Goal: Transaction & Acquisition: Book appointment/travel/reservation

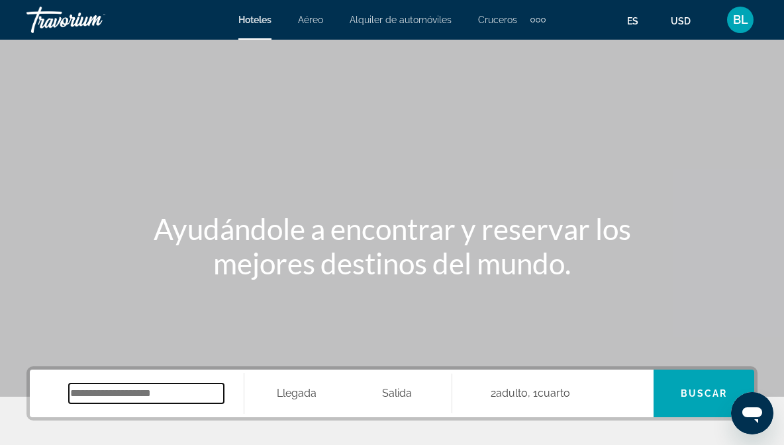
click at [170, 394] on input "Search hotel destination" at bounding box center [146, 394] width 155 height 20
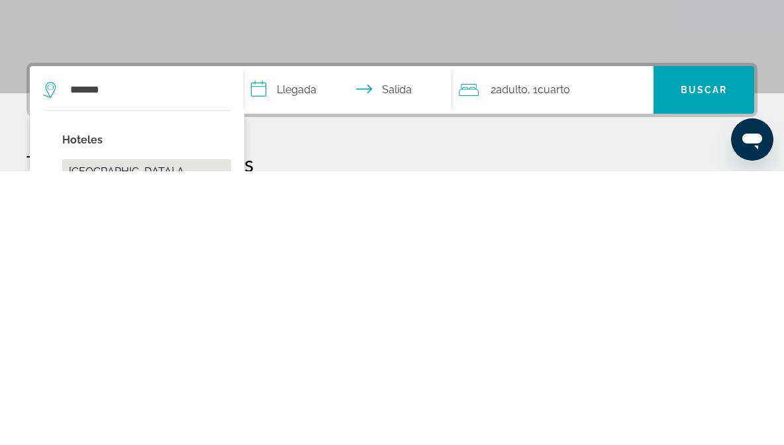
type input "**********"
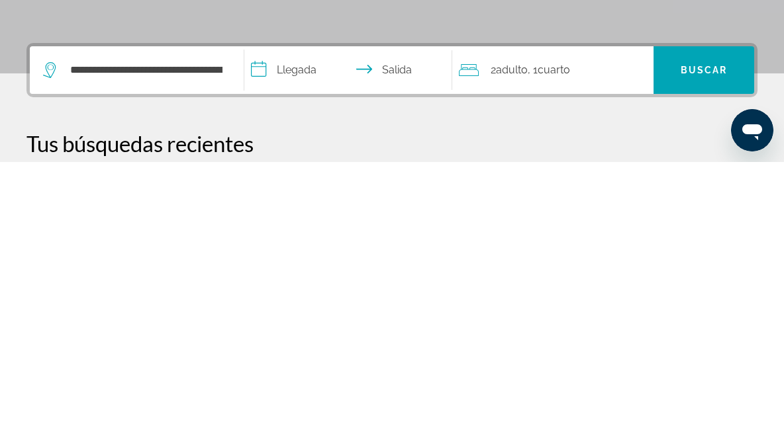
click at [283, 330] on input "**********" at bounding box center [350, 356] width 213 height 52
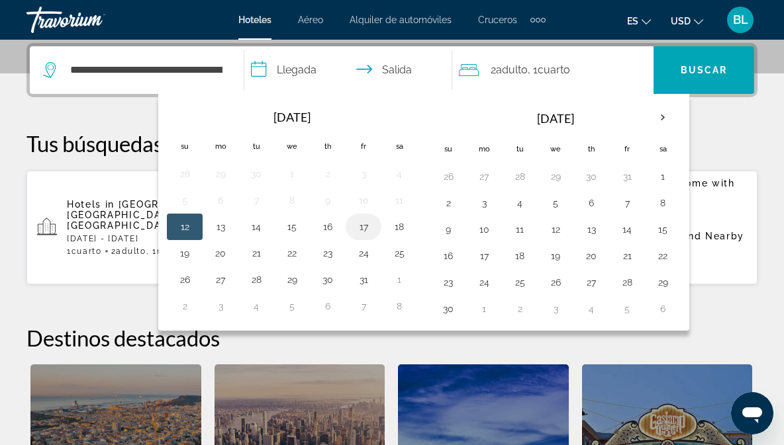
click at [367, 230] on button "17" at bounding box center [363, 227] width 21 height 19
click at [195, 257] on button "19" at bounding box center [184, 253] width 21 height 19
type input "**********"
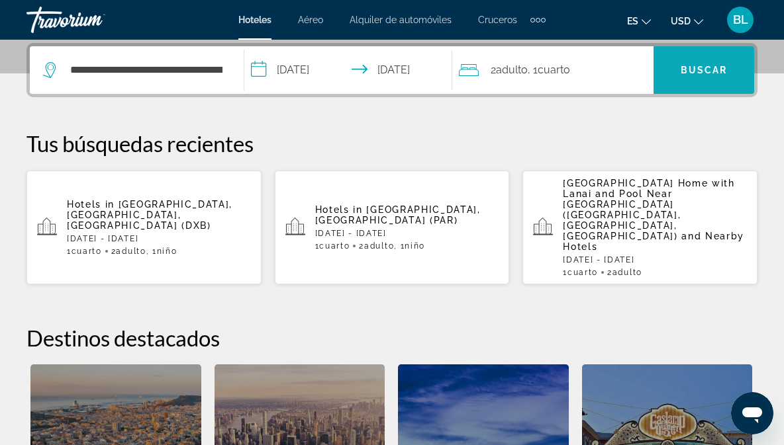
click at [702, 78] on span "Search" at bounding box center [703, 70] width 101 height 32
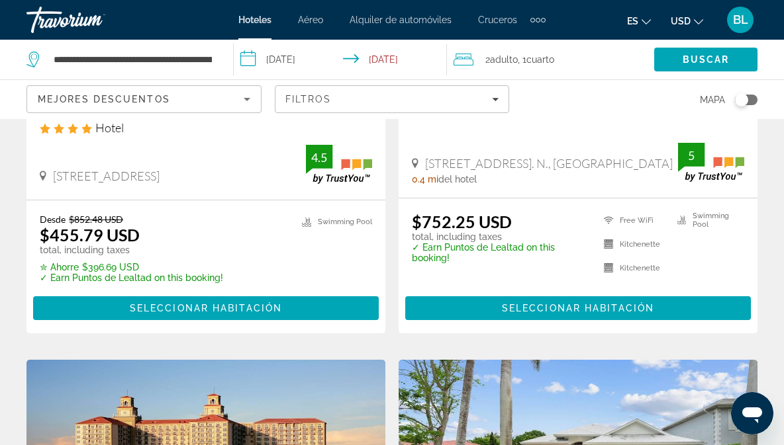
scroll to position [312, 0]
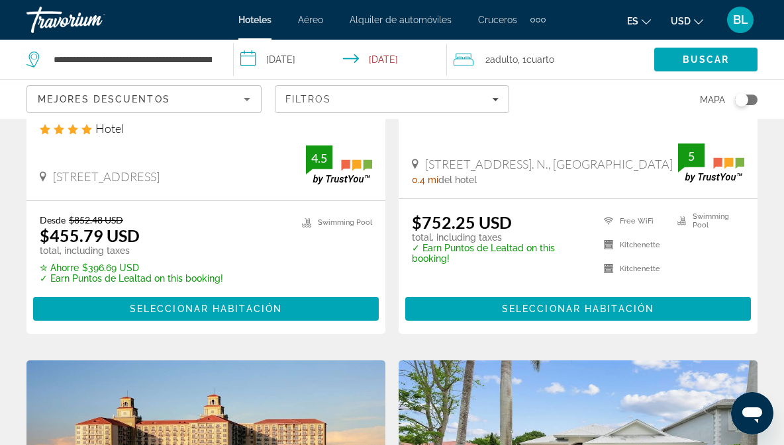
click at [95, 238] on ins "$455.79 USD" at bounding box center [90, 236] width 100 height 20
click at [263, 310] on span "Seleccionar habitación" at bounding box center [206, 309] width 152 height 11
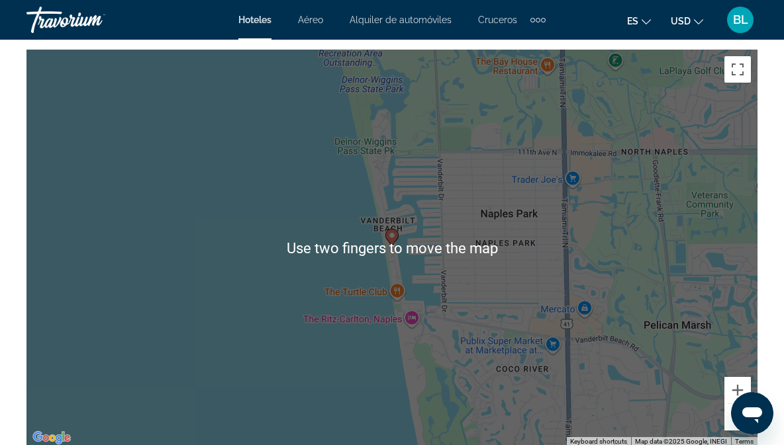
scroll to position [1510, 0]
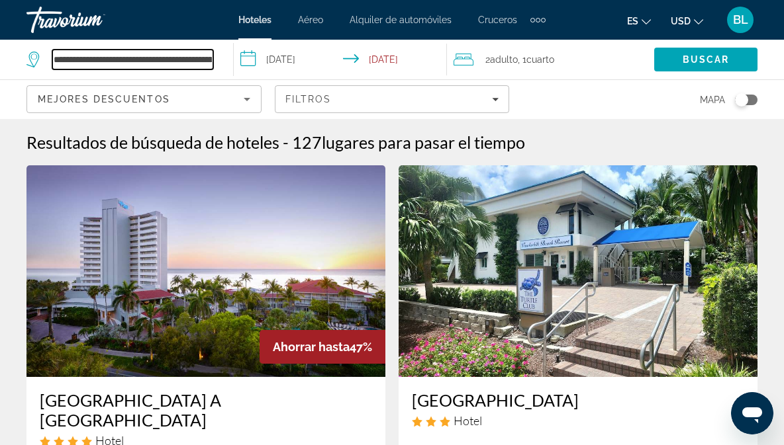
click at [173, 58] on input "**********" at bounding box center [132, 60] width 161 height 20
click at [210, 65] on input "**********" at bounding box center [132, 60] width 161 height 20
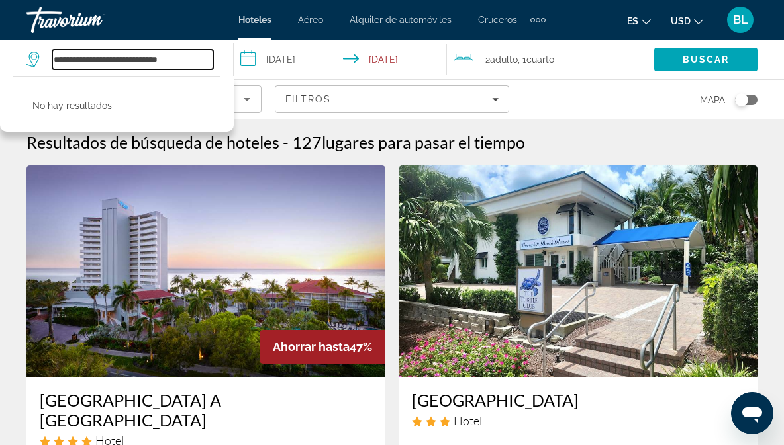
click at [188, 54] on input "**********" at bounding box center [132, 60] width 161 height 20
type input "*"
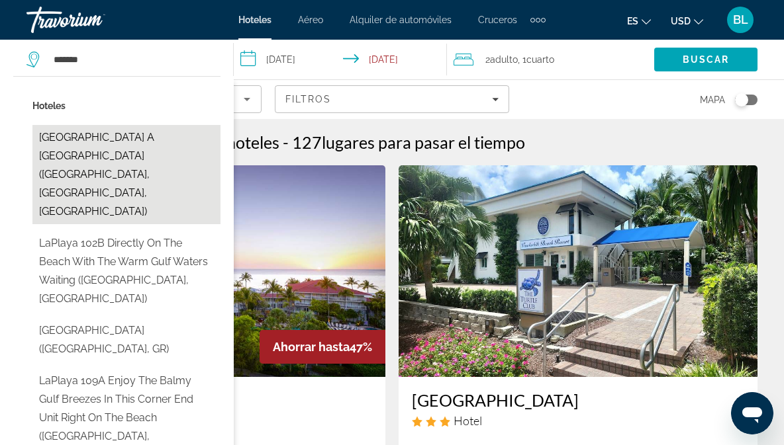
click at [75, 144] on button "LaPlaya Beach & Golf Resort A Noble House Resort (Naples, FL, US)" at bounding box center [126, 174] width 188 height 99
type input "**********"
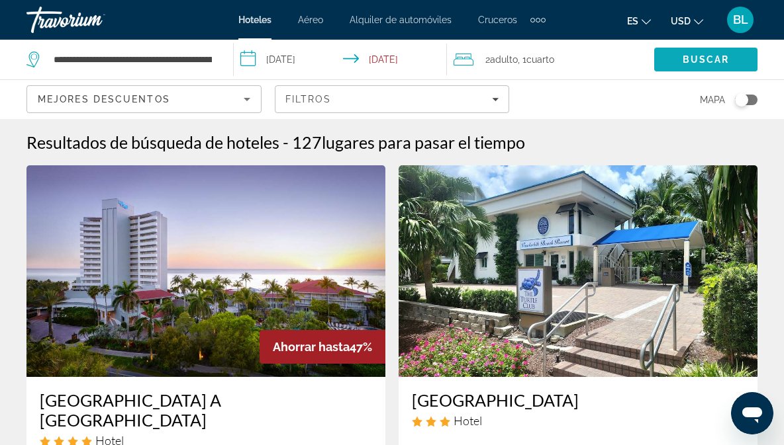
click at [716, 69] on span "Search" at bounding box center [705, 60] width 103 height 32
click at [267, 355] on div "Ahorrar hasta 47%" at bounding box center [322, 347] width 126 height 34
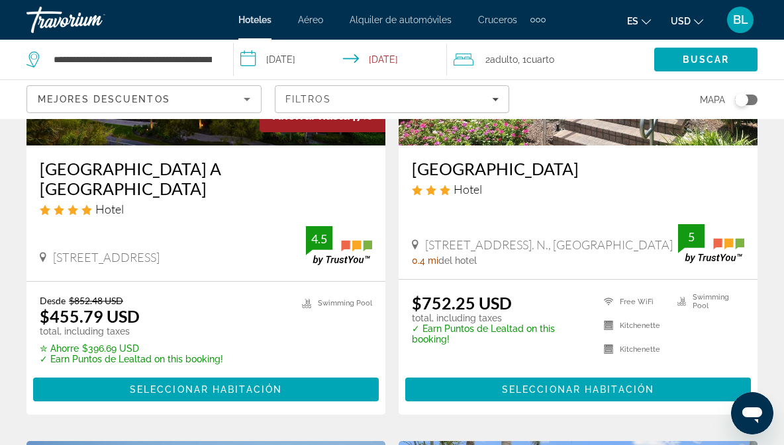
scroll to position [238, 0]
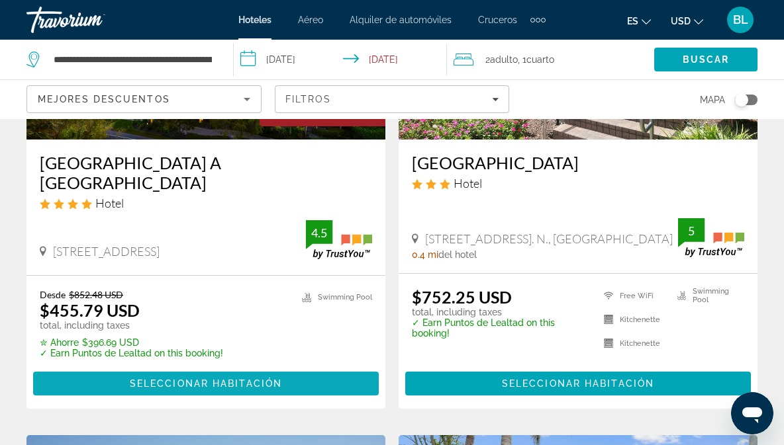
click at [116, 375] on span "Main content" at bounding box center [206, 384] width 346 height 32
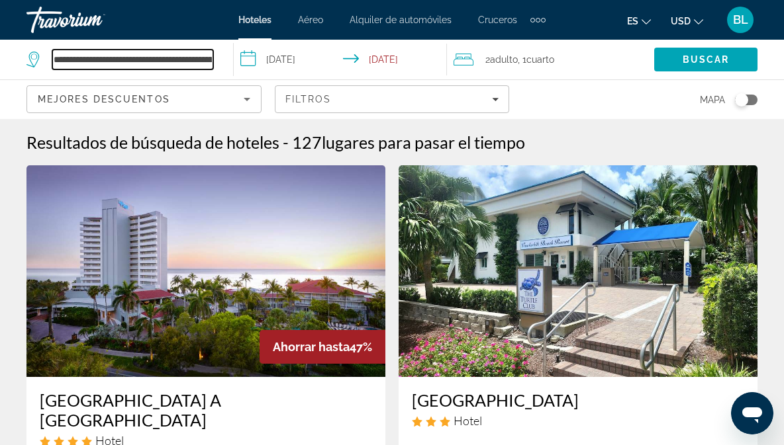
click at [134, 56] on input "**********" at bounding box center [132, 60] width 161 height 20
click at [207, 58] on input "**********" at bounding box center [132, 60] width 161 height 20
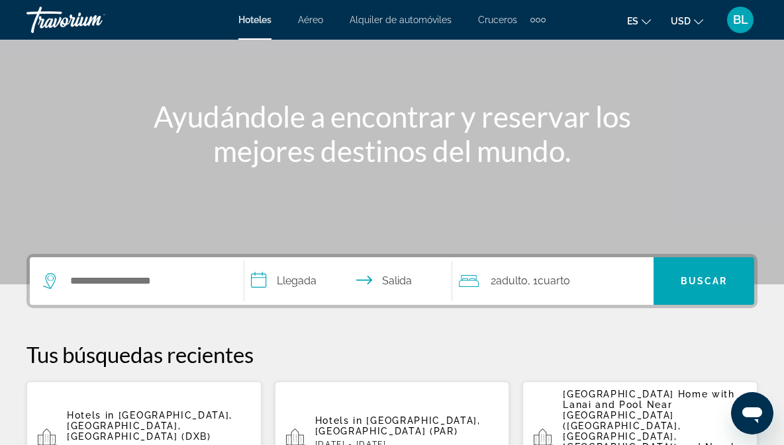
scroll to position [126, 0]
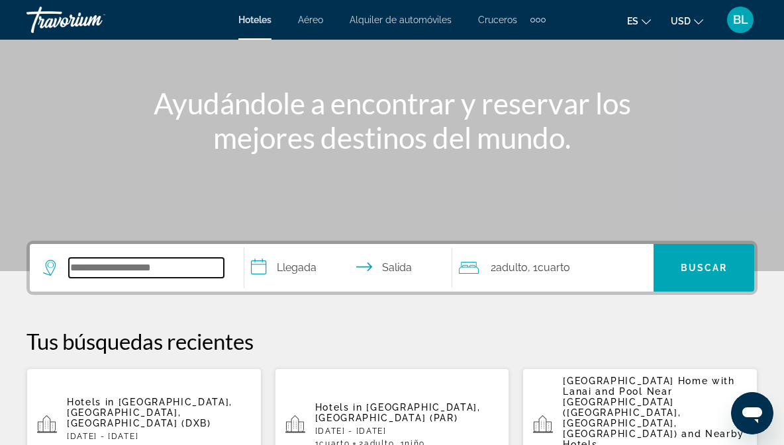
click at [91, 268] on input "Search hotel destination" at bounding box center [146, 268] width 155 height 20
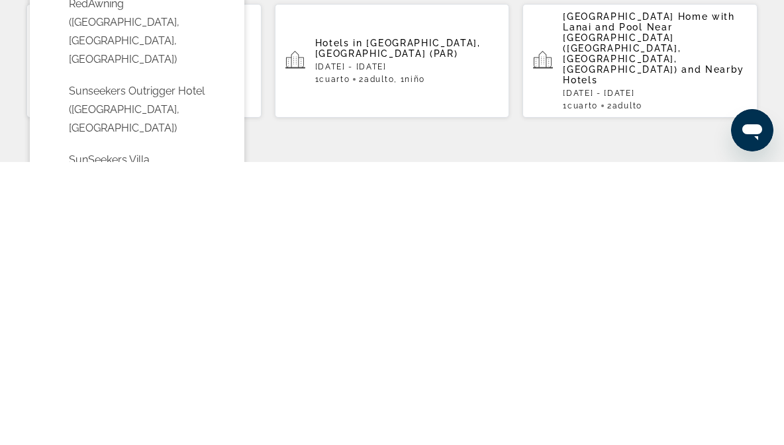
scroll to position [208, 0]
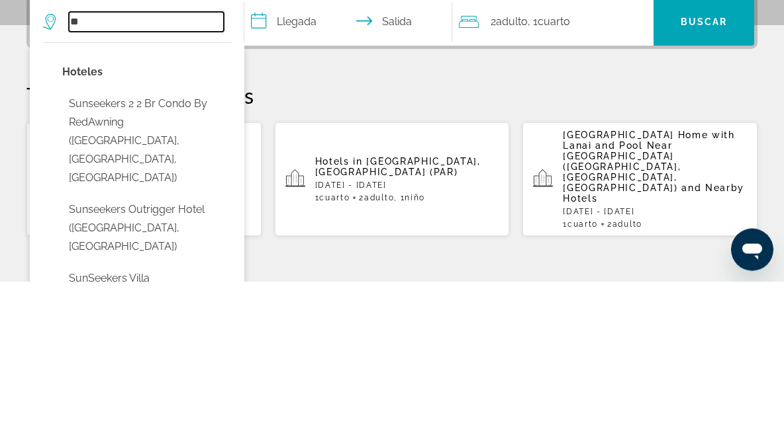
type input "*"
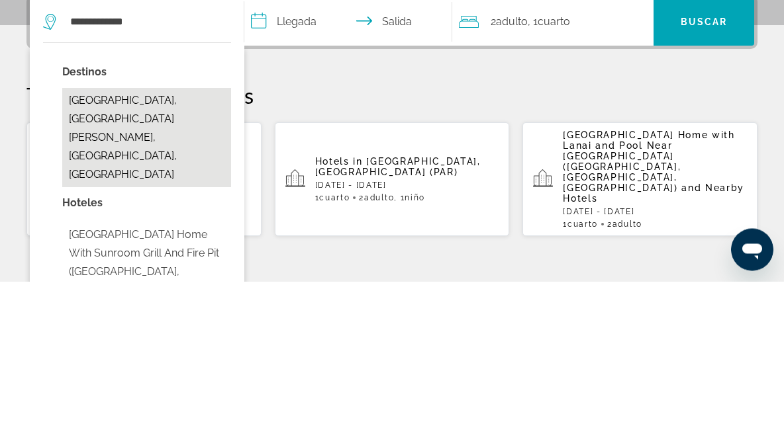
click at [173, 252] on button "[GEOGRAPHIC_DATA], [GEOGRAPHIC_DATA][PERSON_NAME], [GEOGRAPHIC_DATA], [GEOGRAPH…" at bounding box center [146, 301] width 169 height 99
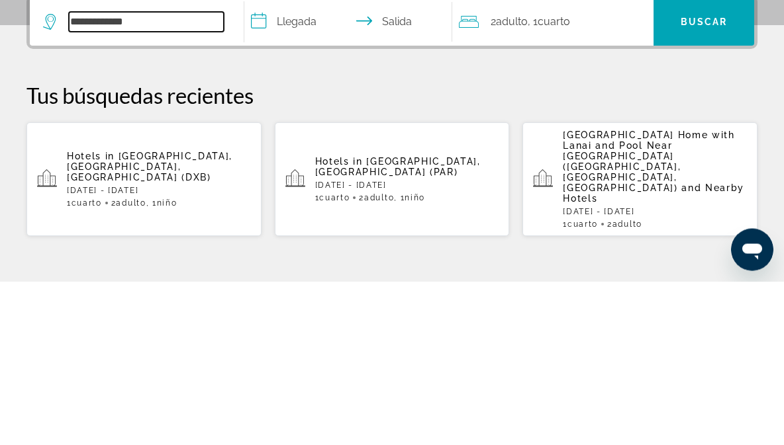
type input "**********"
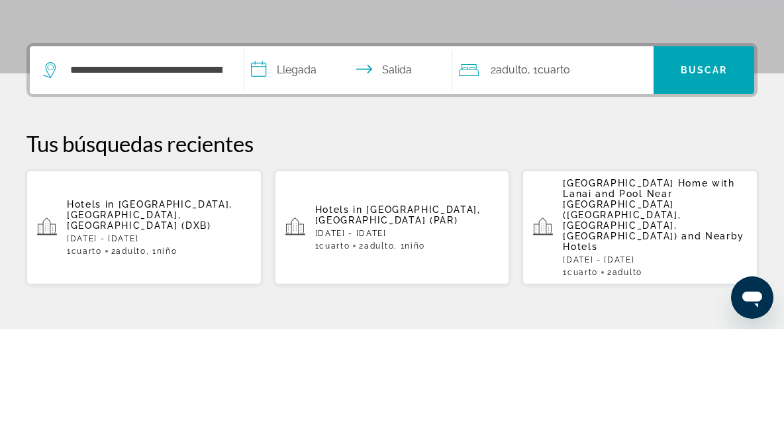
click at [302, 162] on input "**********" at bounding box center [350, 188] width 213 height 52
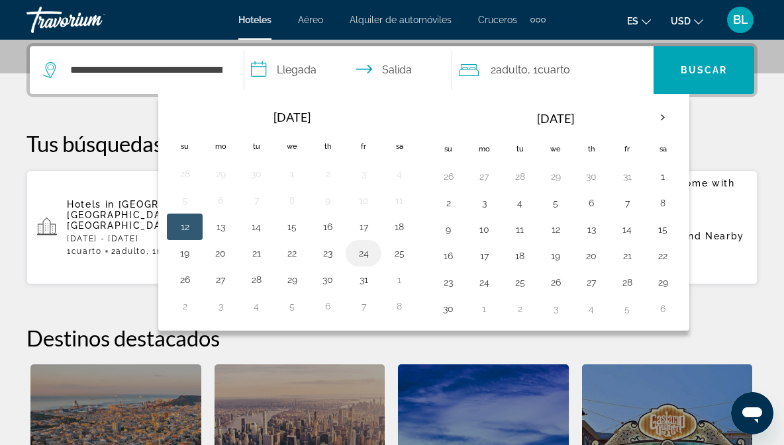
click at [369, 259] on button "24" at bounding box center [363, 253] width 21 height 19
click at [193, 286] on button "26" at bounding box center [184, 280] width 21 height 19
type input "**********"
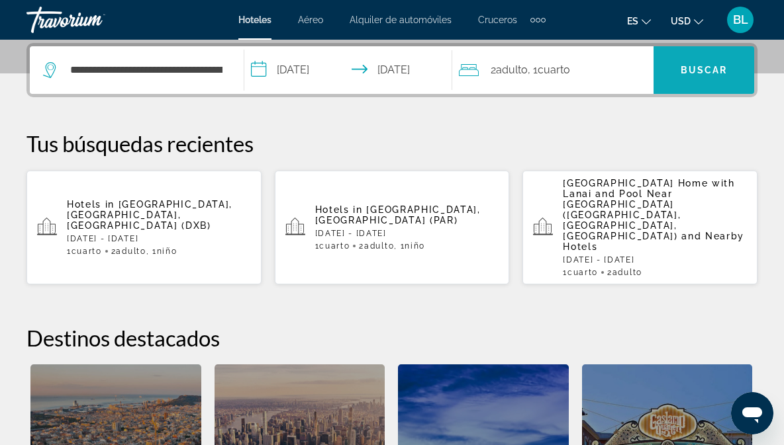
click at [702, 70] on span "Buscar" at bounding box center [703, 70] width 47 height 11
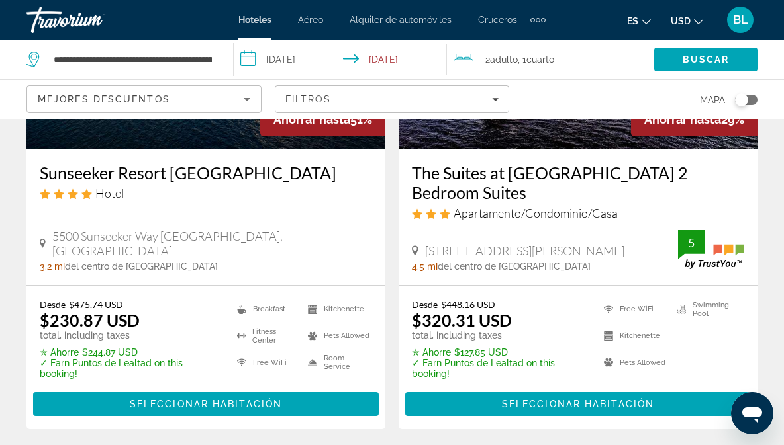
scroll to position [229, 0]
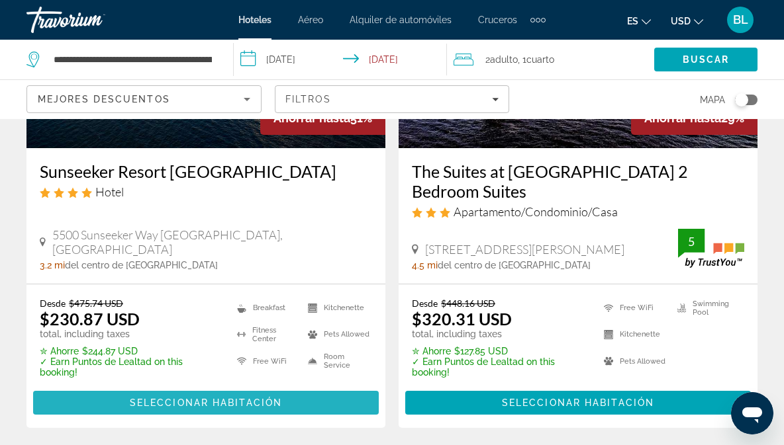
click at [122, 400] on span "Main content" at bounding box center [206, 403] width 346 height 32
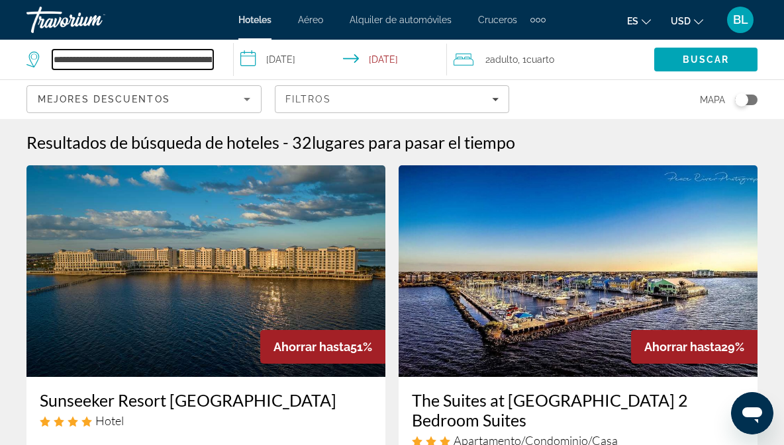
click at [195, 60] on input "**********" at bounding box center [132, 60] width 161 height 20
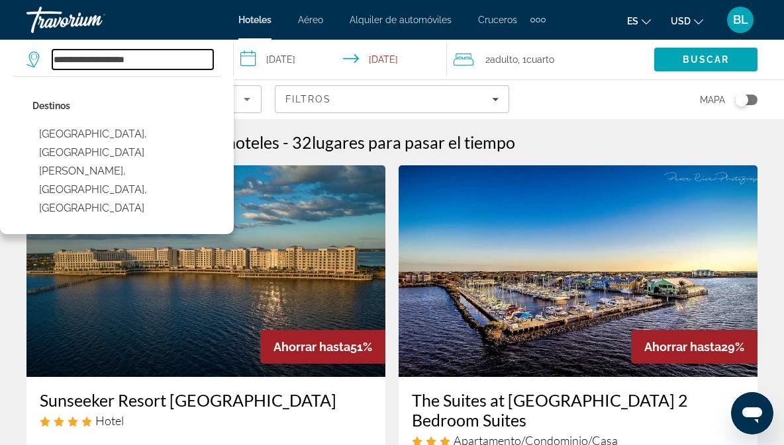
type input "****"
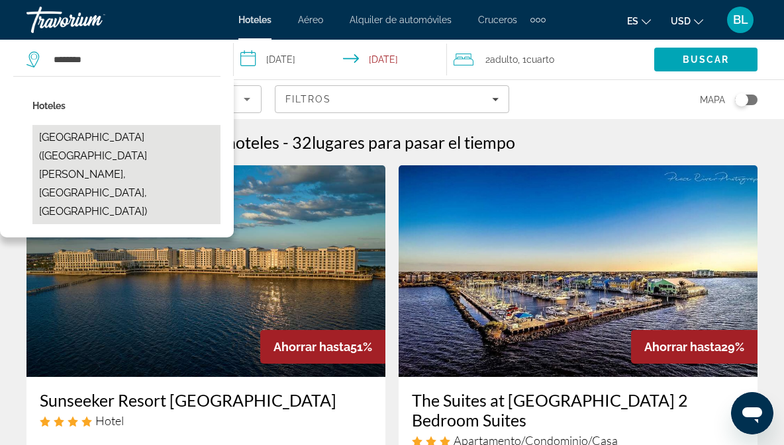
click at [163, 138] on button "[GEOGRAPHIC_DATA] ([GEOGRAPHIC_DATA][PERSON_NAME], [GEOGRAPHIC_DATA], [GEOGRAPH…" at bounding box center [126, 174] width 188 height 99
type input "**********"
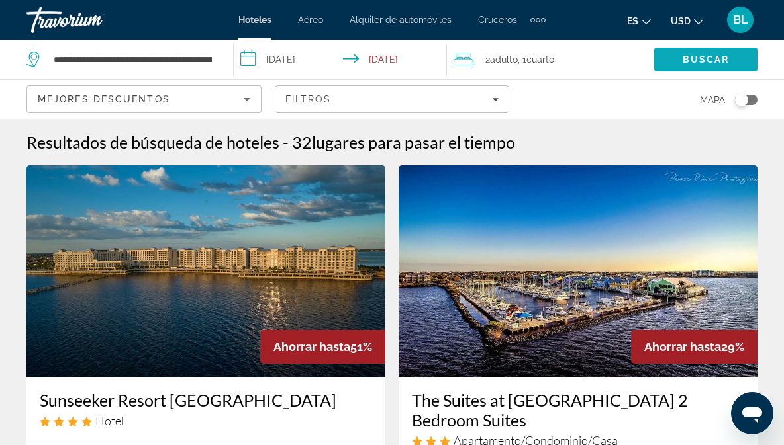
click at [710, 57] on span "Buscar" at bounding box center [705, 59] width 47 height 11
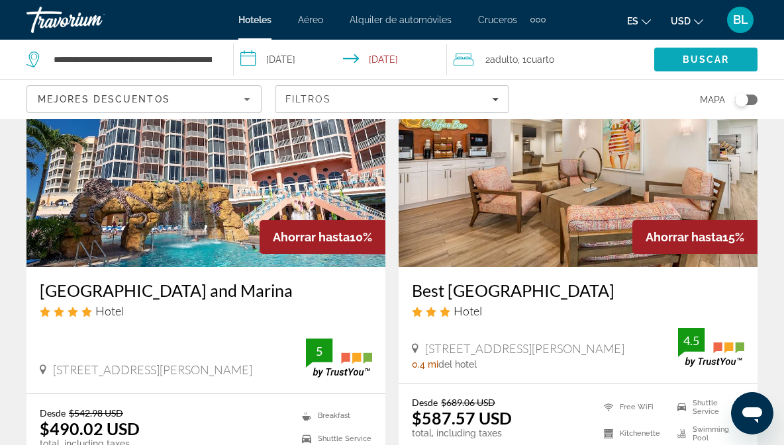
scroll to position [87, 0]
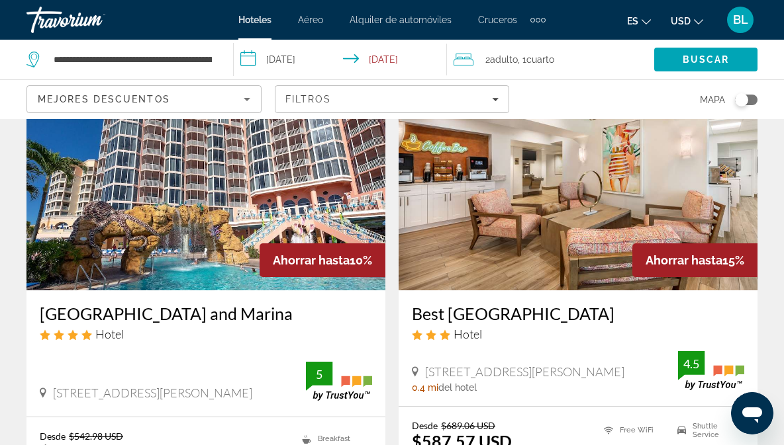
click at [304, 197] on img "Main content" at bounding box center [205, 185] width 359 height 212
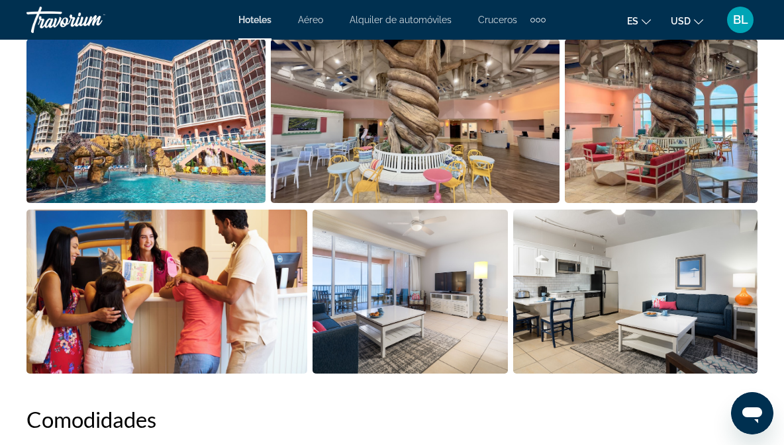
scroll to position [956, 0]
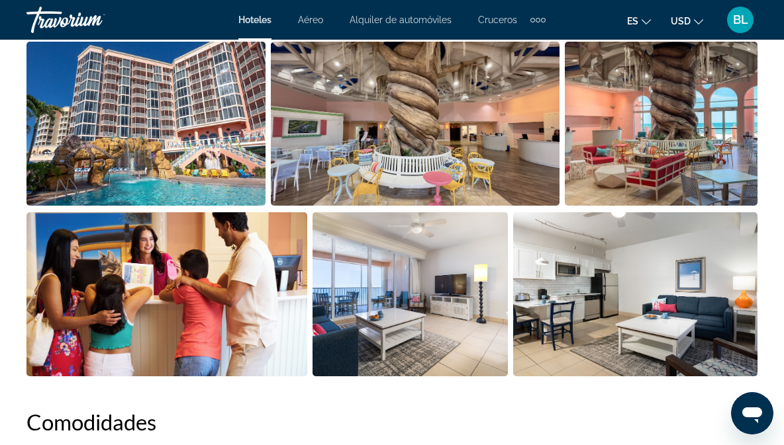
click at [410, 314] on img "Open full-screen image slider" at bounding box center [409, 294] width 195 height 164
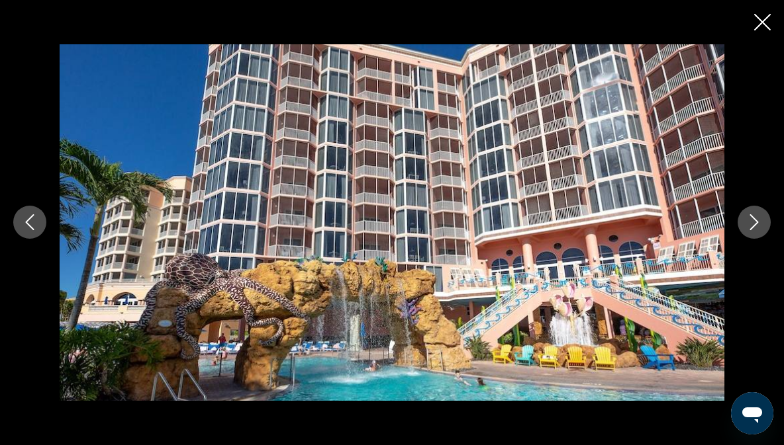
click at [746, 230] on icon "Next image" at bounding box center [754, 222] width 16 height 16
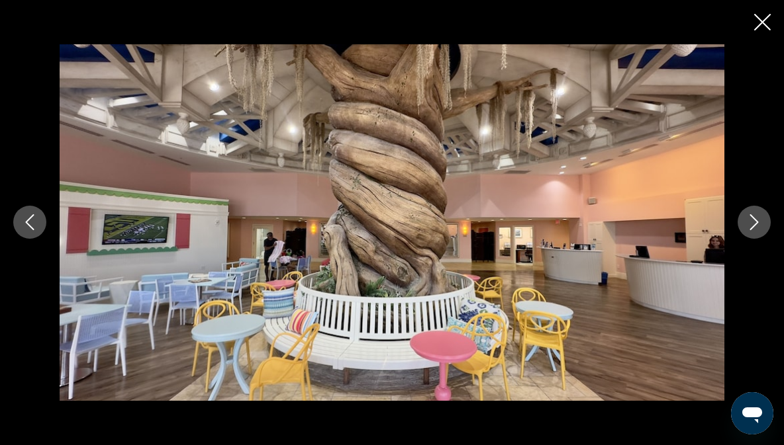
click at [743, 239] on button "Next image" at bounding box center [753, 222] width 33 height 33
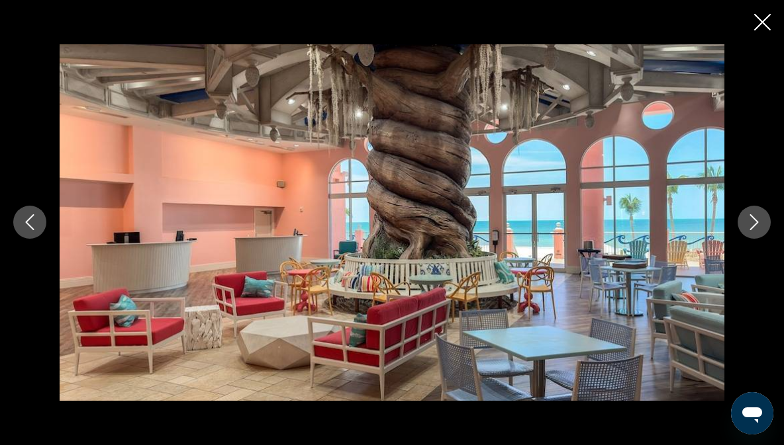
click at [751, 230] on icon "Next image" at bounding box center [754, 222] width 16 height 16
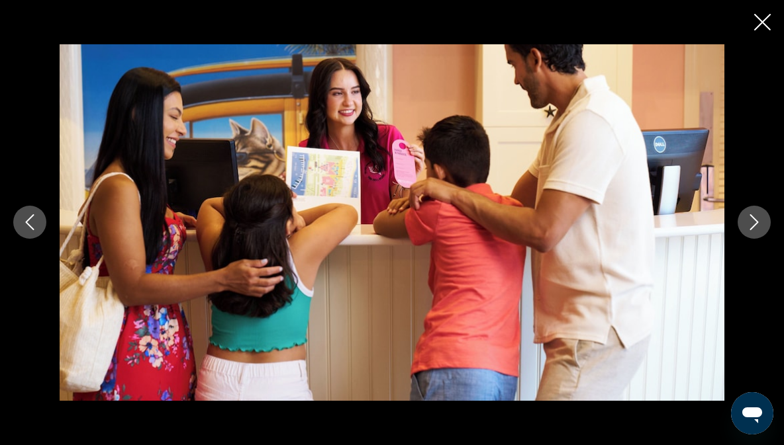
click at [742, 239] on button "Next image" at bounding box center [753, 222] width 33 height 33
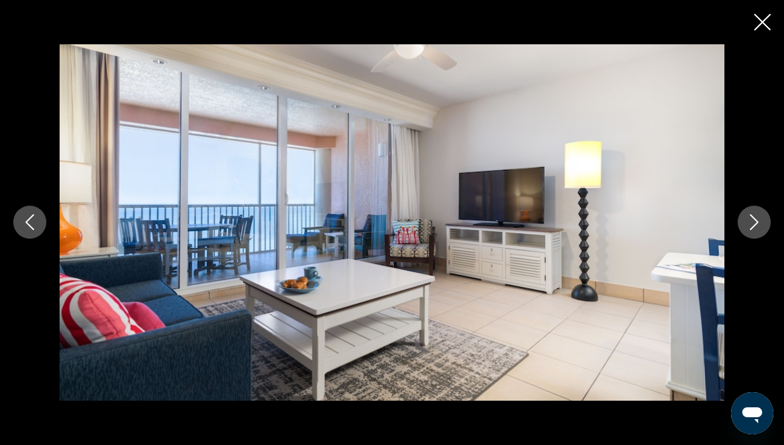
click at [744, 239] on button "Next image" at bounding box center [753, 222] width 33 height 33
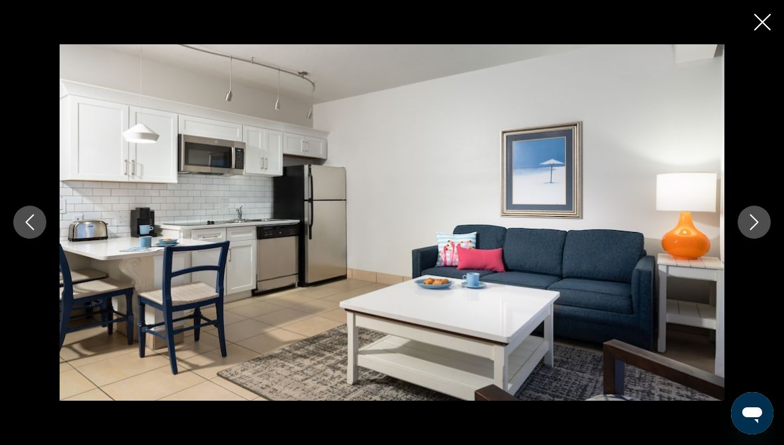
click at [743, 239] on button "Next image" at bounding box center [753, 222] width 33 height 33
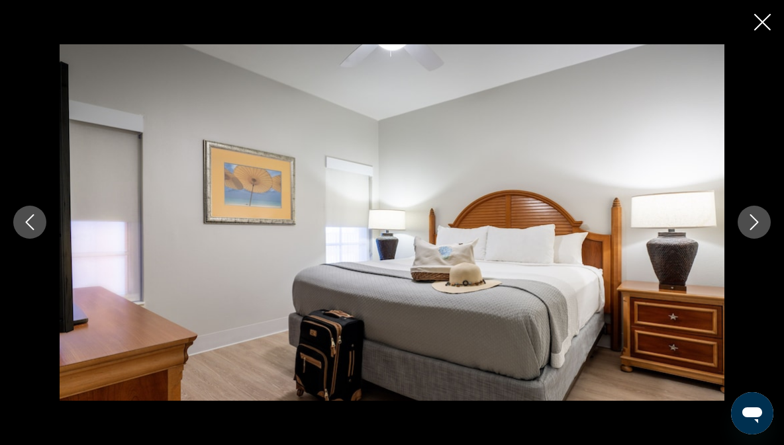
click at [741, 239] on button "Next image" at bounding box center [753, 222] width 33 height 33
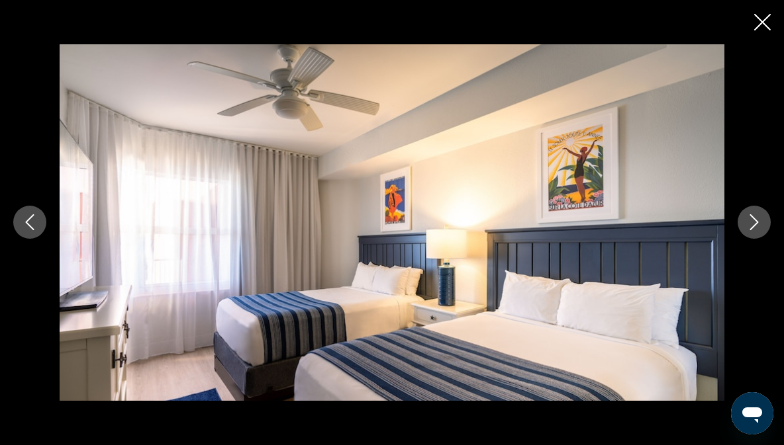
click at [737, 267] on div "prev next" at bounding box center [392, 222] width 784 height 356
click at [748, 230] on icon "Next image" at bounding box center [754, 222] width 16 height 16
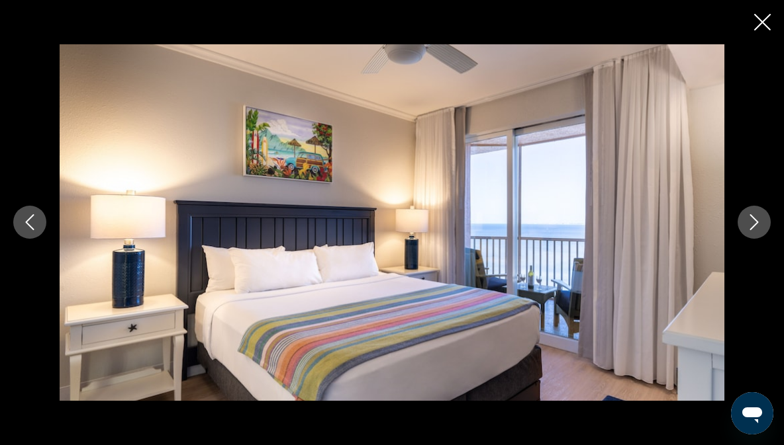
click at [750, 230] on icon "Next image" at bounding box center [754, 222] width 16 height 16
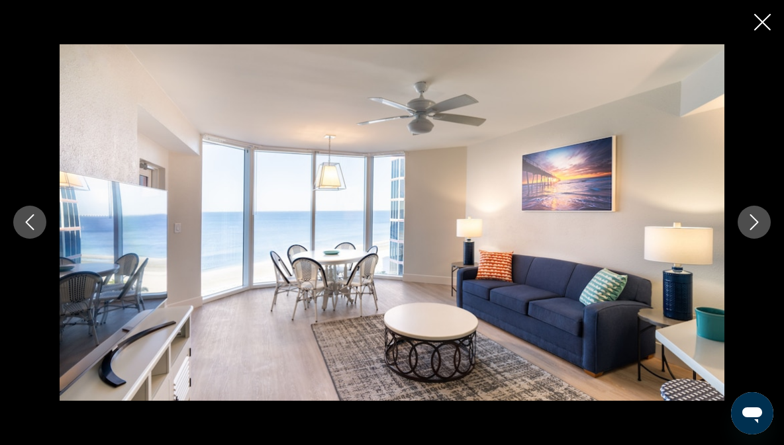
click at [770, 14] on icon "Close slideshow" at bounding box center [762, 22] width 17 height 17
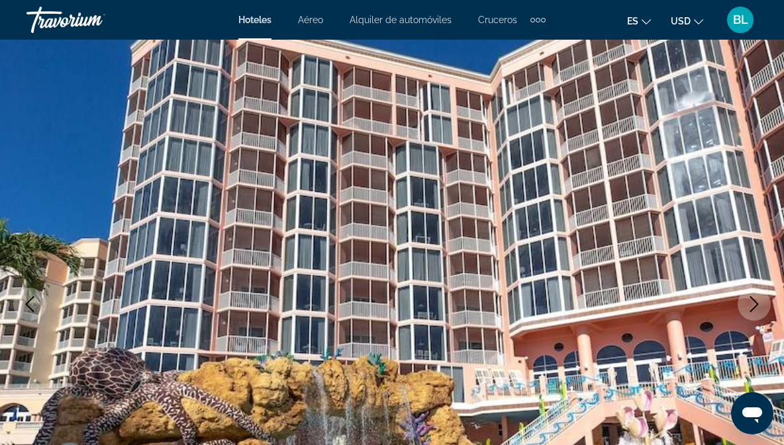
scroll to position [0, 0]
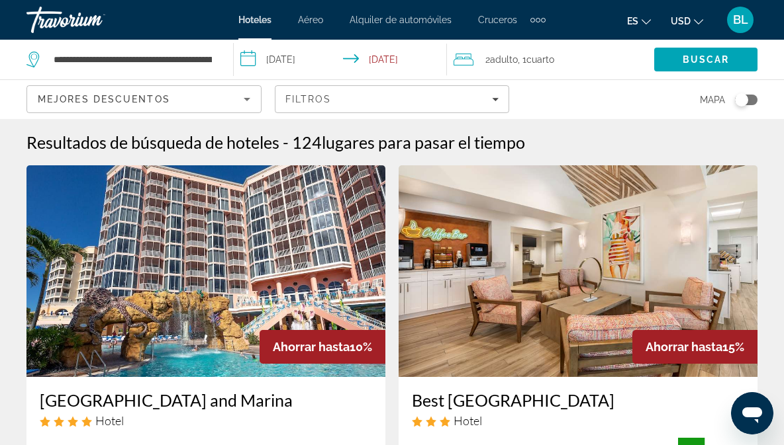
click at [518, 66] on span "2 Adulto Adulto" at bounding box center [501, 59] width 32 height 19
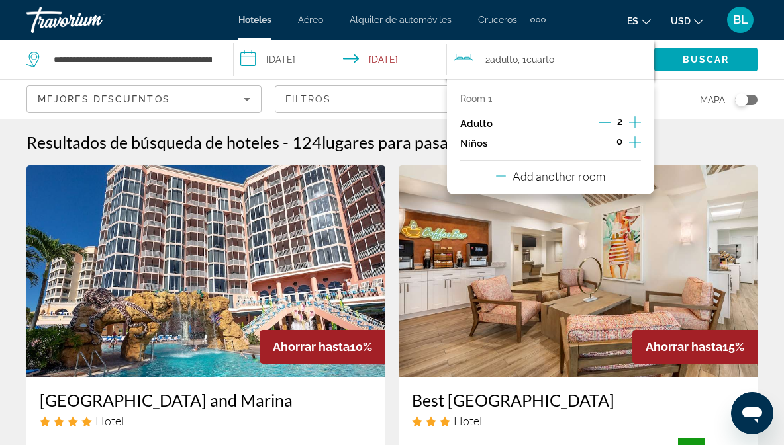
click at [633, 123] on icon "Increment adults" at bounding box center [635, 123] width 12 height 16
click at [637, 120] on icon "Increment adults" at bounding box center [635, 123] width 12 height 16
click at [708, 69] on span "Search" at bounding box center [705, 60] width 103 height 32
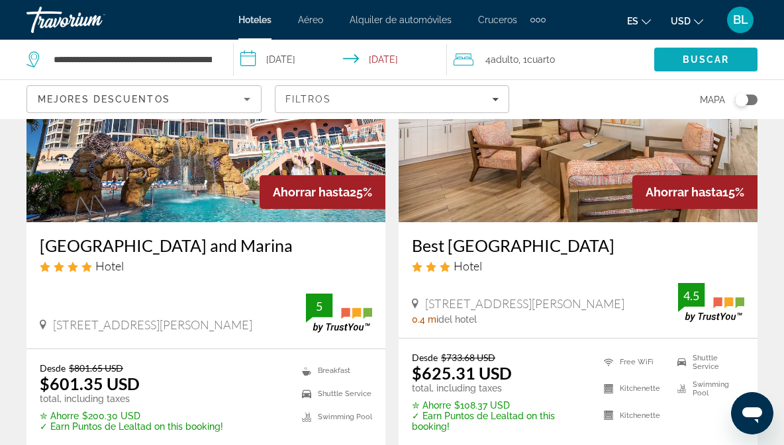
scroll to position [153, 0]
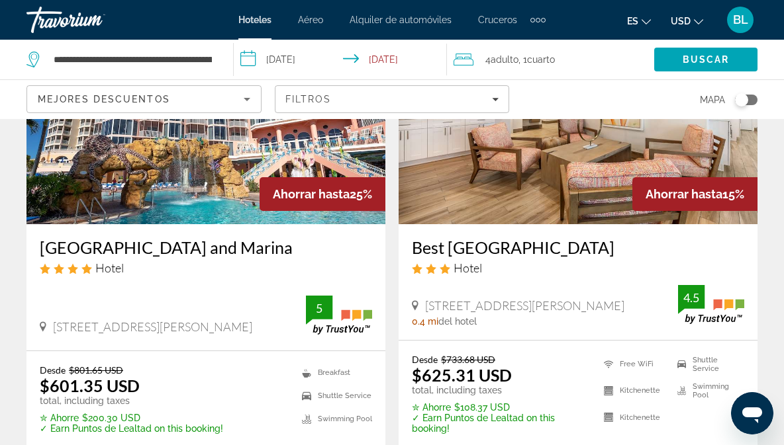
click at [315, 176] on img "Main content" at bounding box center [205, 119] width 359 height 212
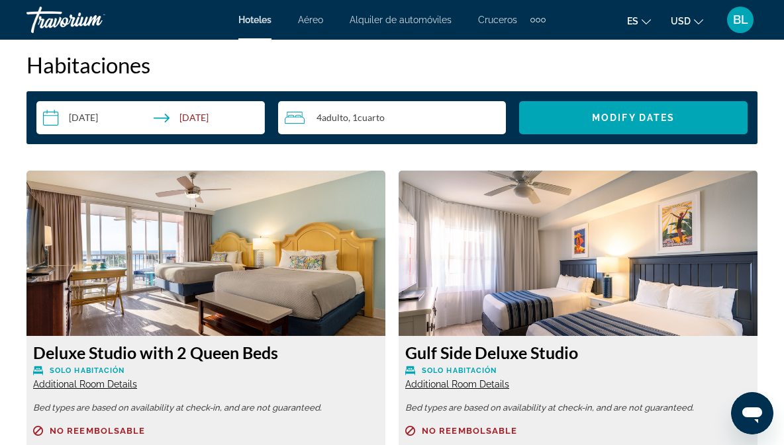
scroll to position [1933, 0]
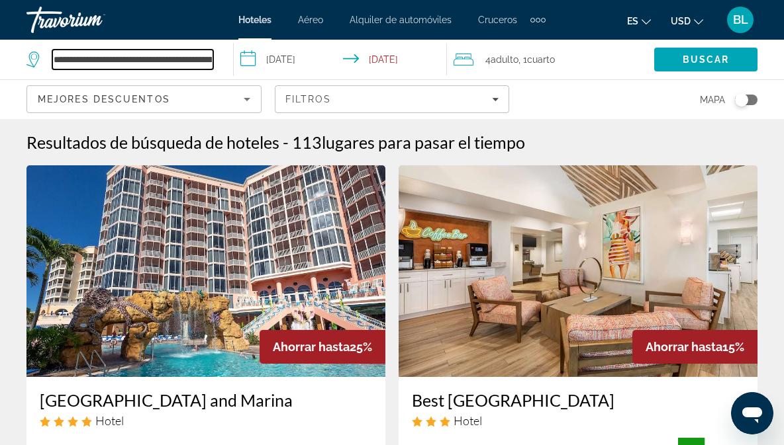
click at [210, 58] on input "**********" at bounding box center [132, 60] width 161 height 20
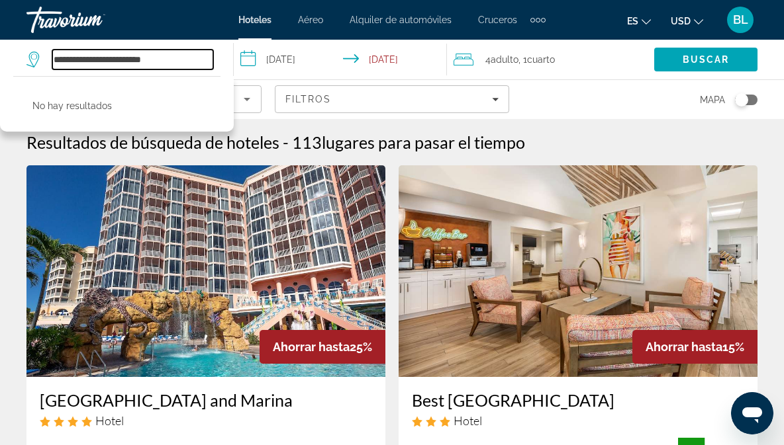
click at [174, 56] on input "**********" at bounding box center [132, 60] width 161 height 20
type input "*"
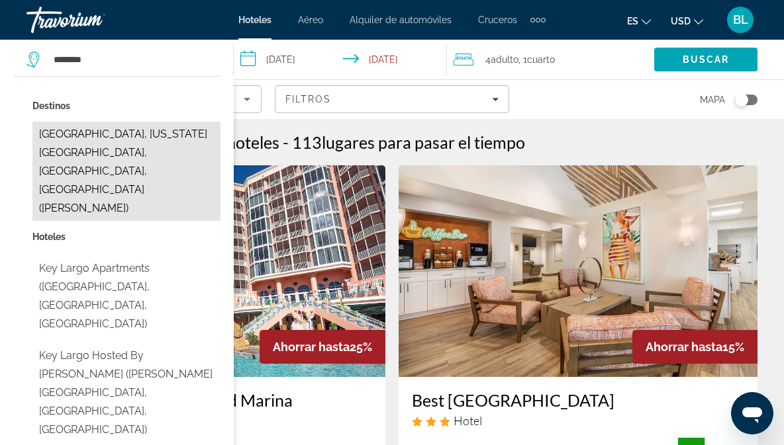
click at [171, 140] on button "[GEOGRAPHIC_DATA], [US_STATE][GEOGRAPHIC_DATA], [GEOGRAPHIC_DATA], [GEOGRAPHIC_…" at bounding box center [126, 171] width 188 height 99
type input "**********"
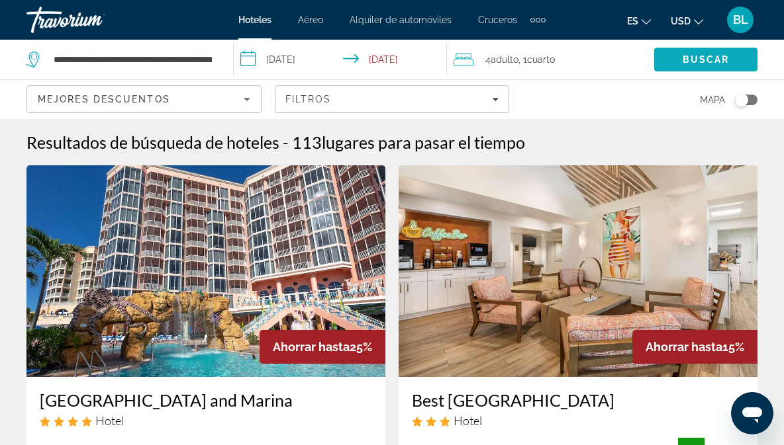
click at [703, 60] on span "Buscar" at bounding box center [705, 59] width 47 height 11
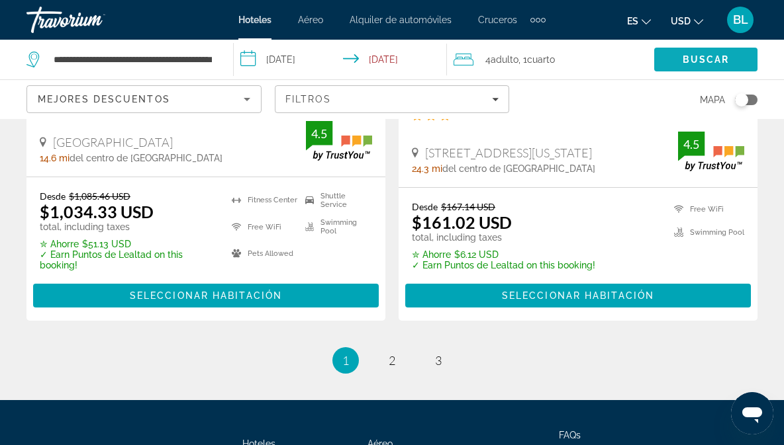
scroll to position [2898, 0]
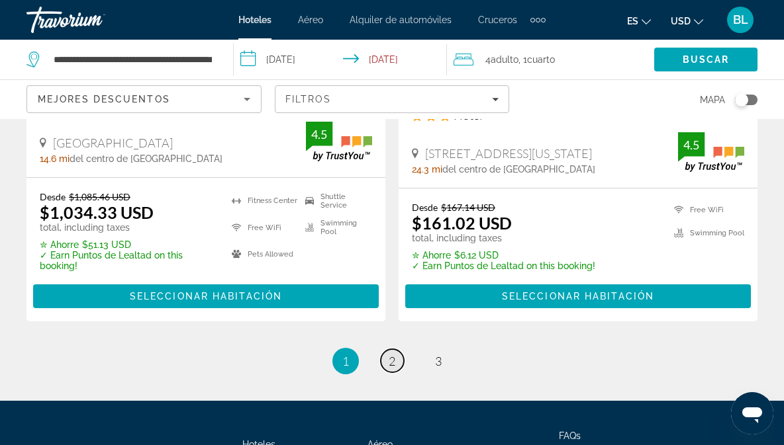
click at [396, 349] on link "page 2" at bounding box center [392, 360] width 23 height 23
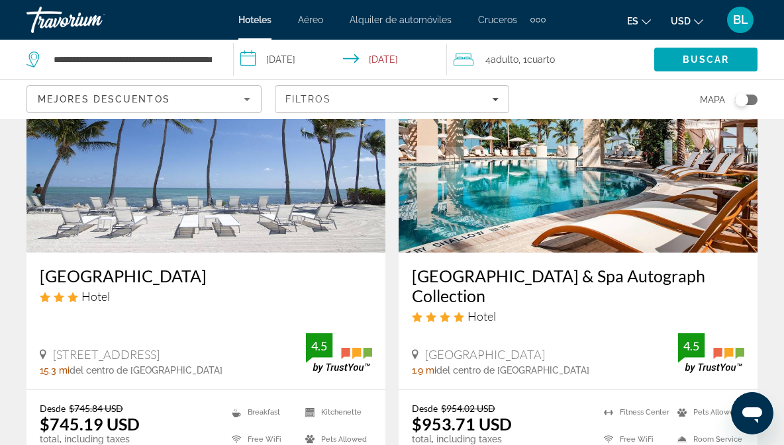
scroll to position [1616, 0]
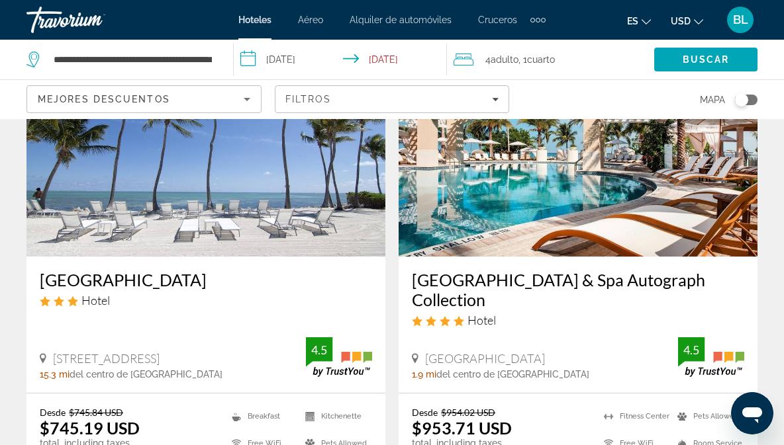
click at [581, 199] on img "Main content" at bounding box center [577, 151] width 359 height 212
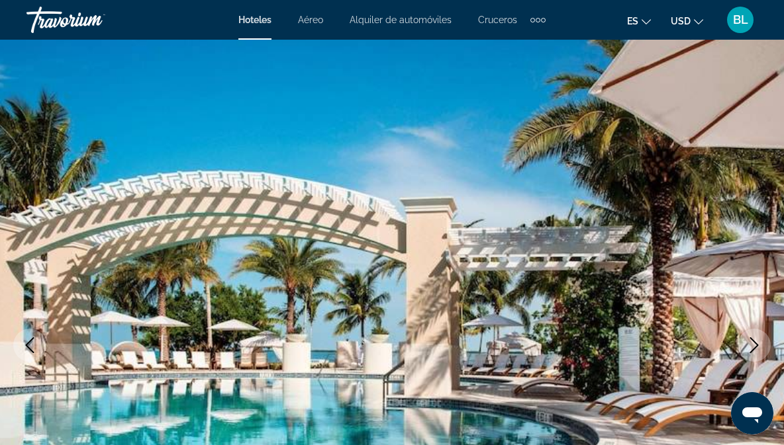
scroll to position [16, 0]
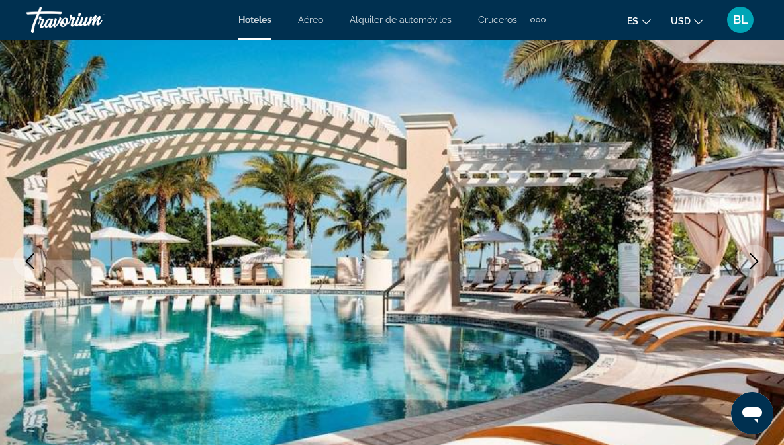
click at [755, 252] on button "Next image" at bounding box center [753, 261] width 33 height 33
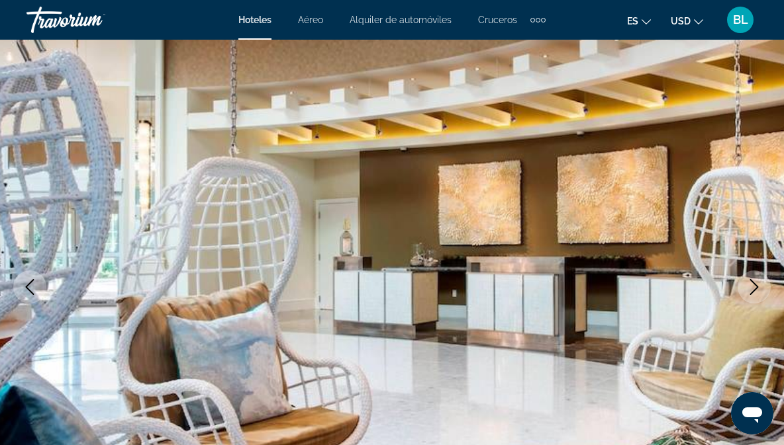
scroll to position [64, 0]
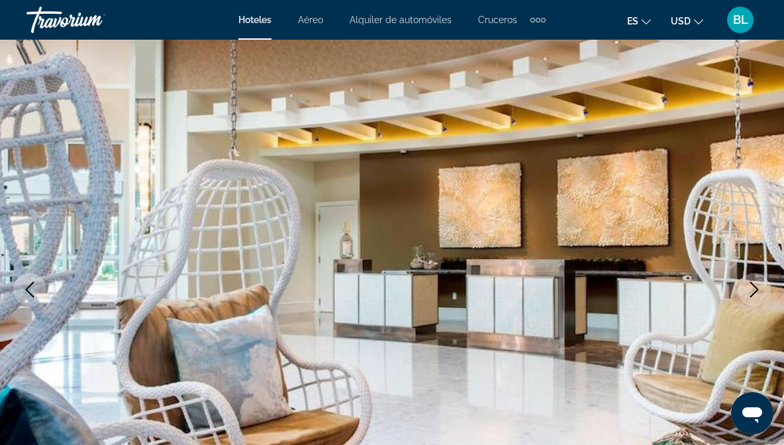
click at [753, 285] on icon "Next image" at bounding box center [754, 290] width 9 height 16
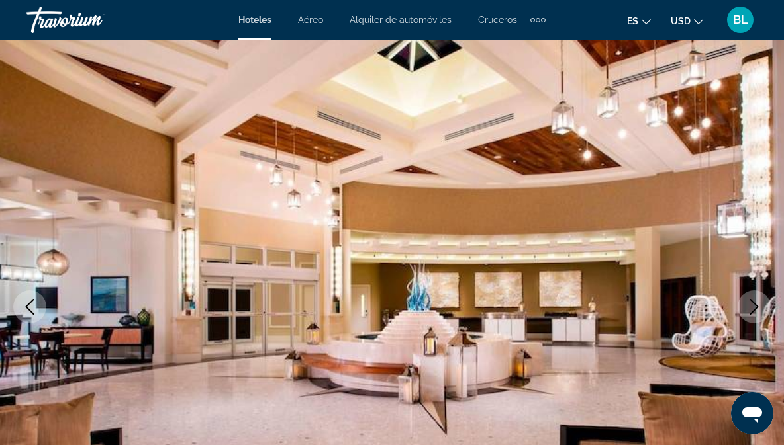
scroll to position [48, 0]
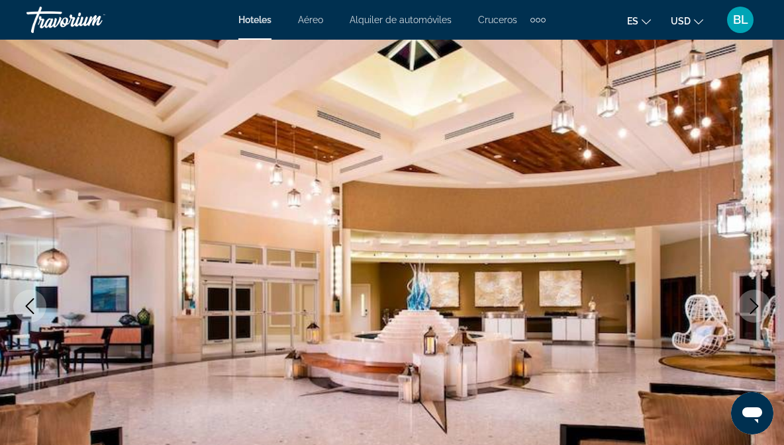
click at [32, 313] on icon "Previous image" at bounding box center [30, 307] width 9 height 16
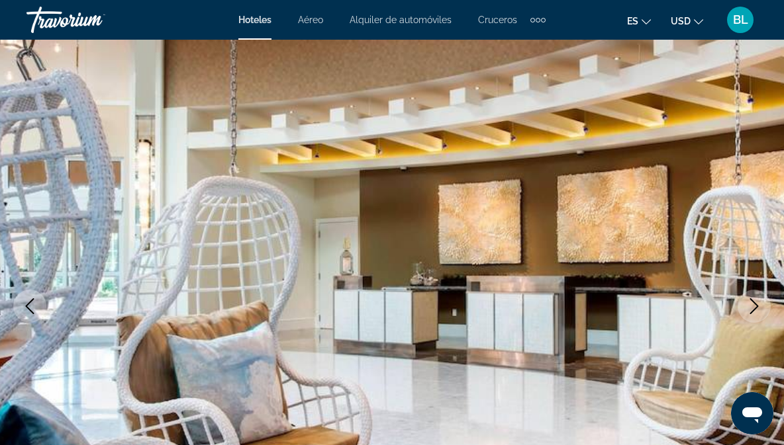
click at [746, 304] on icon "Next image" at bounding box center [754, 307] width 16 height 16
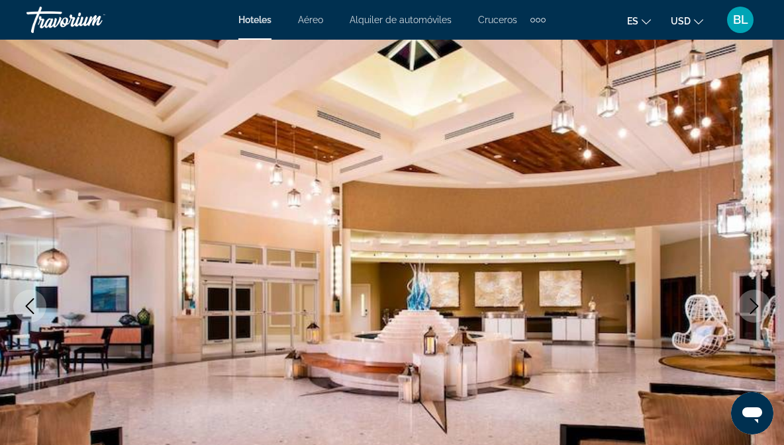
click at [751, 300] on icon "Next image" at bounding box center [754, 307] width 9 height 16
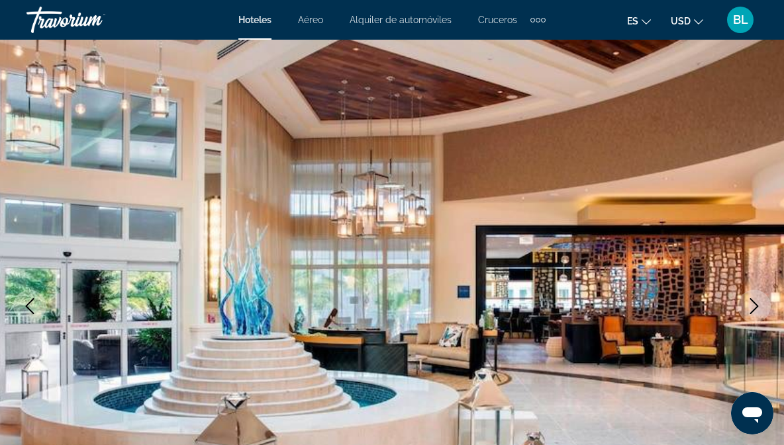
click at [751, 307] on icon "Next image" at bounding box center [754, 307] width 16 height 16
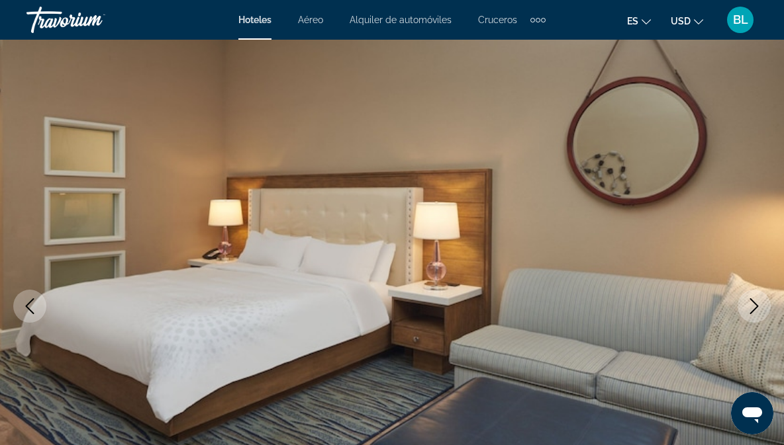
click at [756, 301] on icon "Next image" at bounding box center [754, 307] width 16 height 16
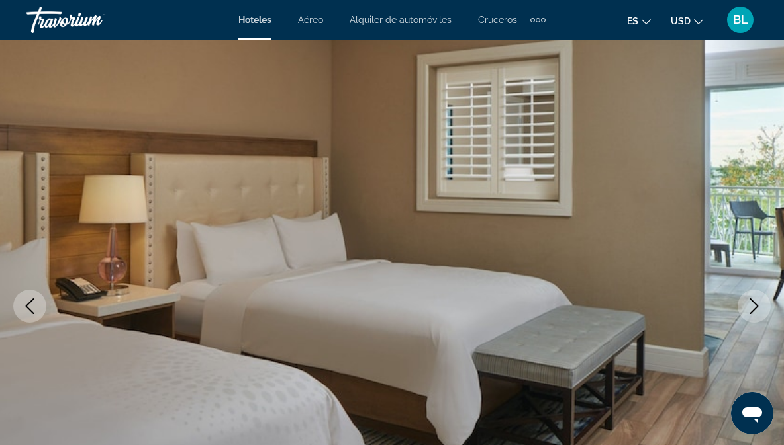
click at [755, 296] on button "Next image" at bounding box center [753, 306] width 33 height 33
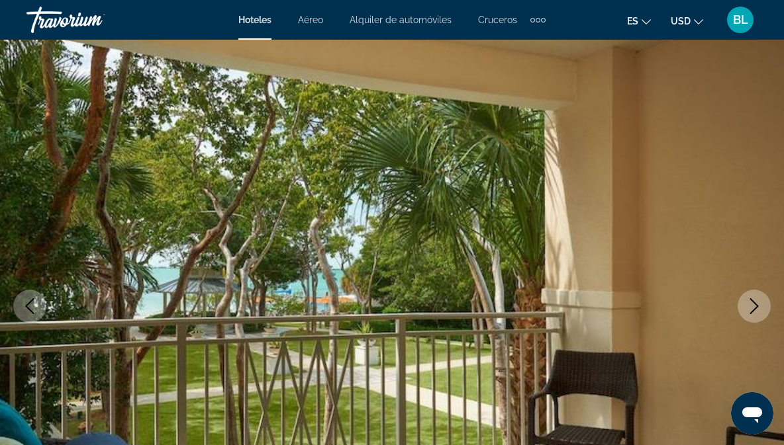
click at [745, 299] on button "Next image" at bounding box center [753, 306] width 33 height 33
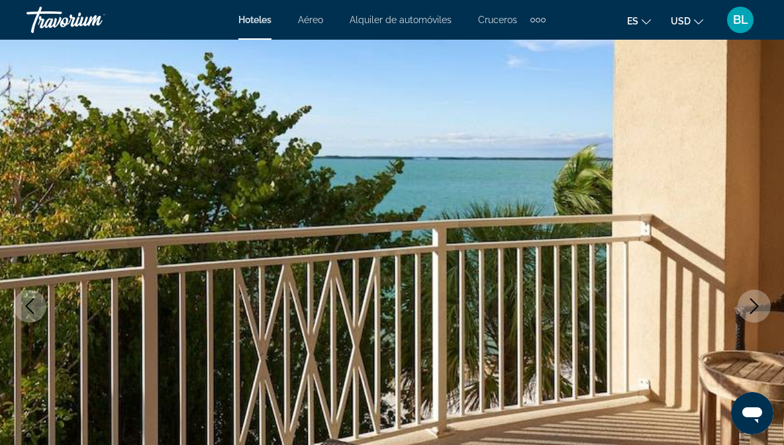
click at [745, 305] on button "Next image" at bounding box center [753, 306] width 33 height 33
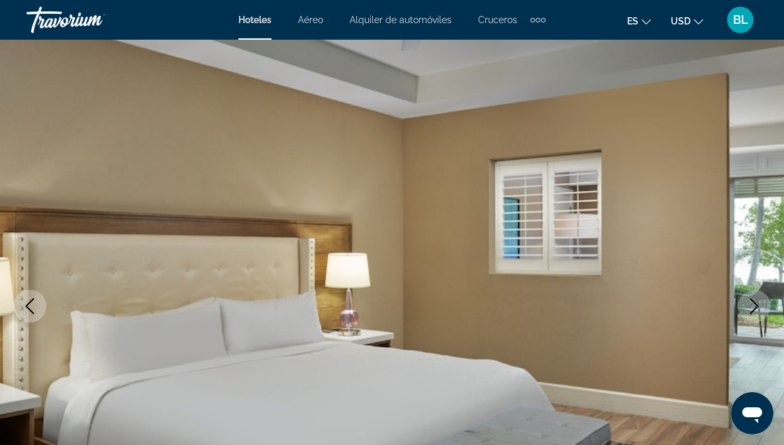
click at [747, 302] on icon "Next image" at bounding box center [754, 307] width 16 height 16
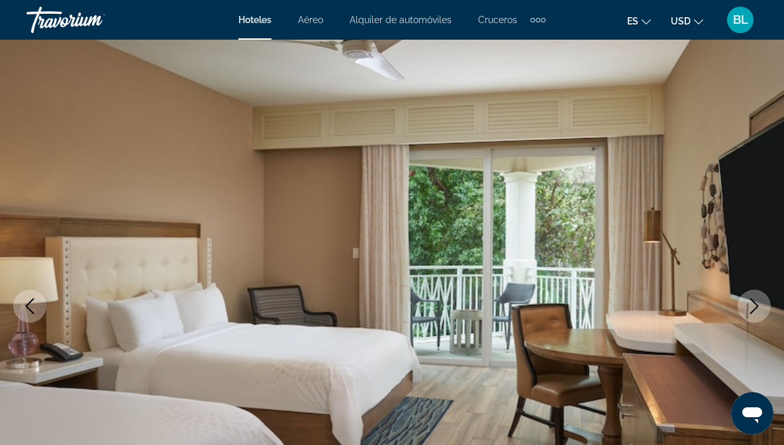
click at [745, 297] on button "Next image" at bounding box center [753, 306] width 33 height 33
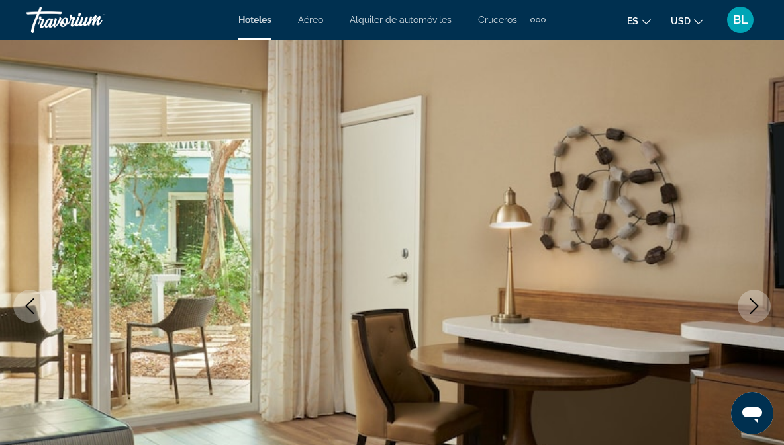
click at [744, 295] on button "Next image" at bounding box center [753, 306] width 33 height 33
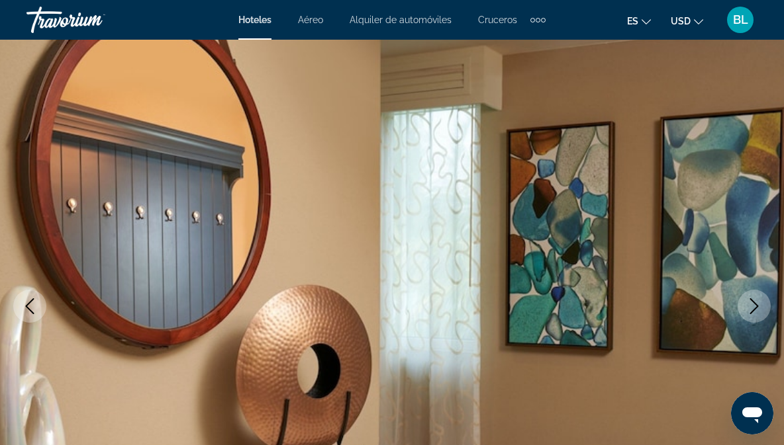
click at [742, 300] on button "Next image" at bounding box center [753, 306] width 33 height 33
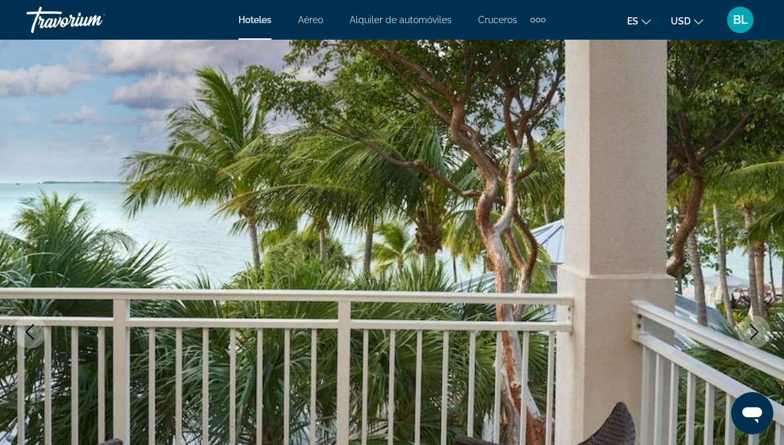
scroll to position [0, 0]
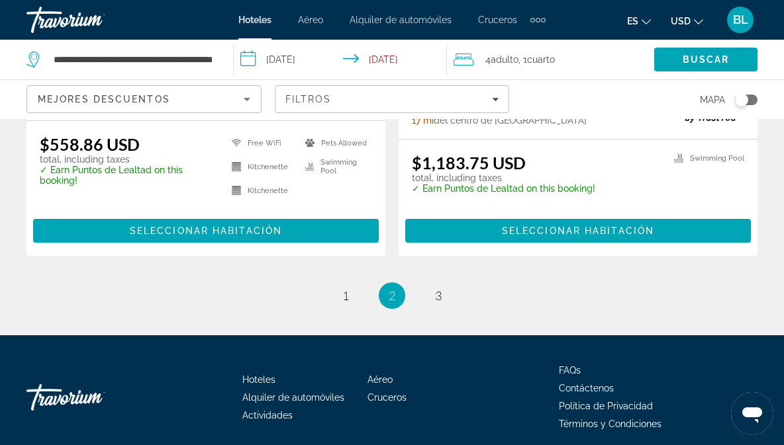
scroll to position [2881, 0]
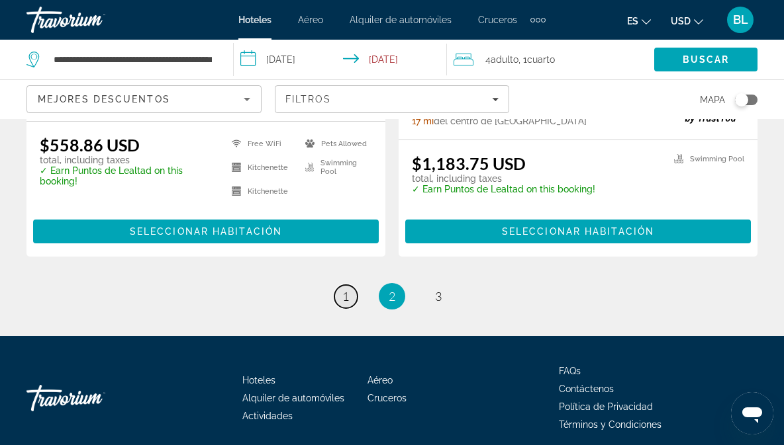
click at [348, 304] on span "1" at bounding box center [345, 296] width 7 height 15
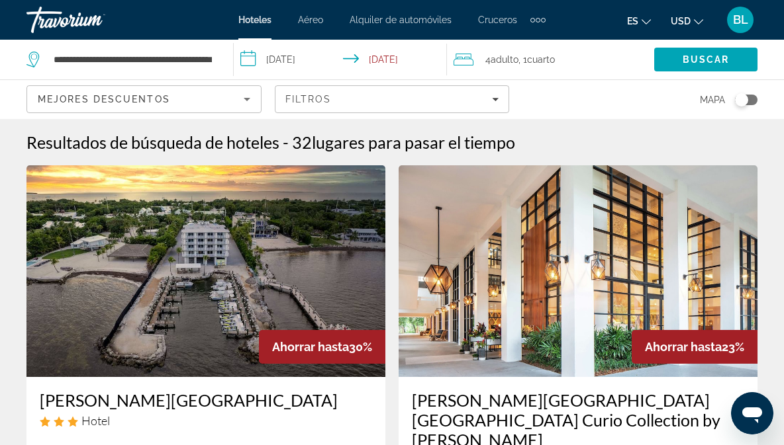
click at [472, 295] on img "Main content" at bounding box center [577, 271] width 359 height 212
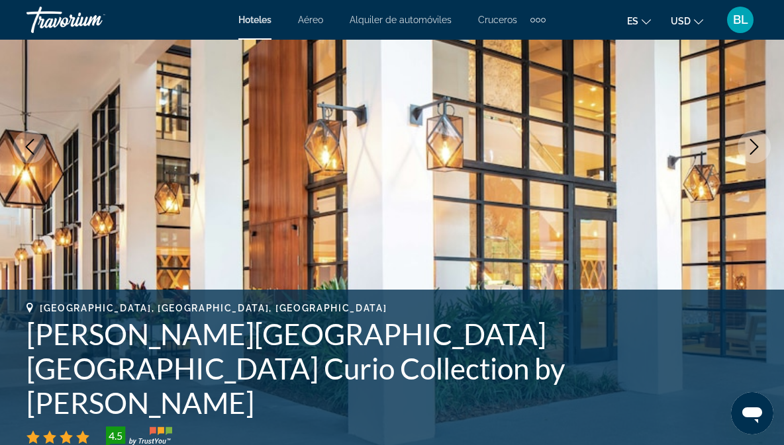
scroll to position [175, 0]
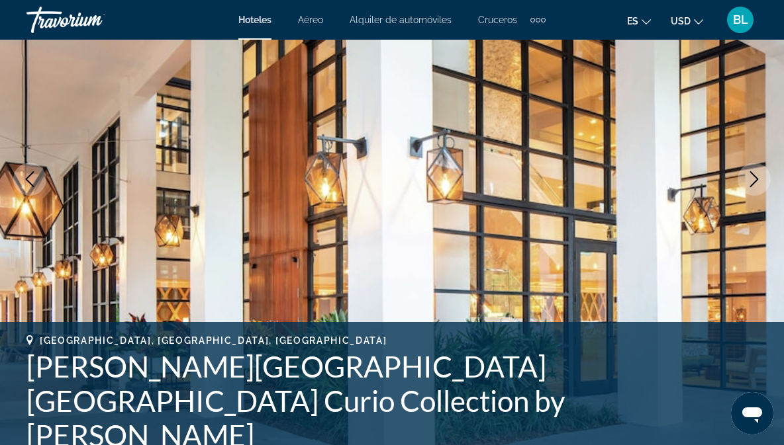
click at [765, 178] on button "Next image" at bounding box center [753, 179] width 33 height 33
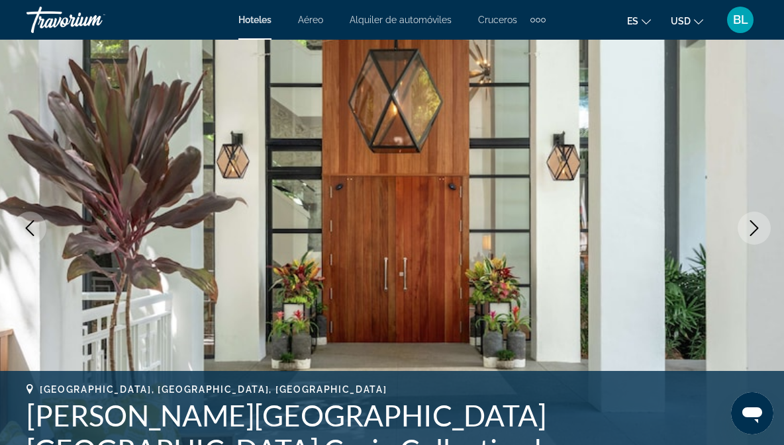
scroll to position [124, 0]
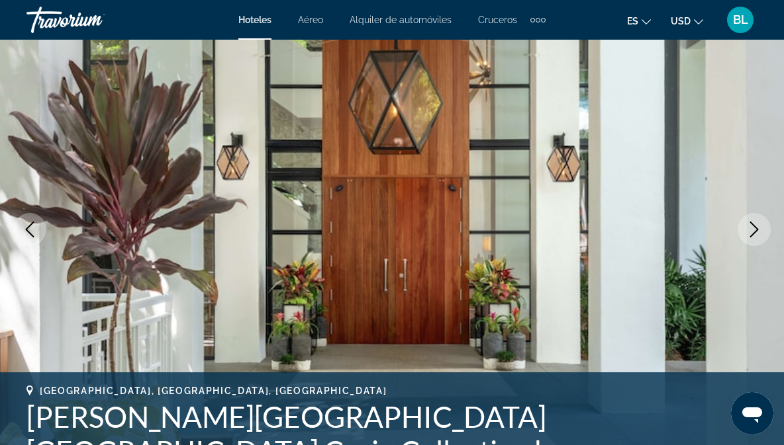
click at [748, 232] on icon "Next image" at bounding box center [754, 230] width 16 height 16
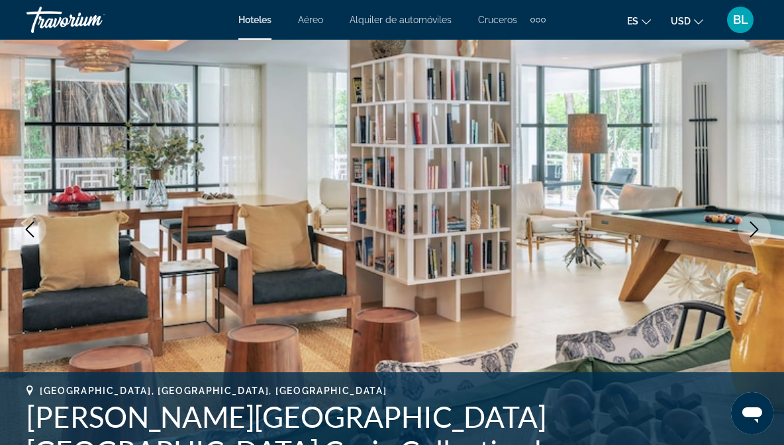
click at [754, 224] on icon "Next image" at bounding box center [754, 230] width 16 height 16
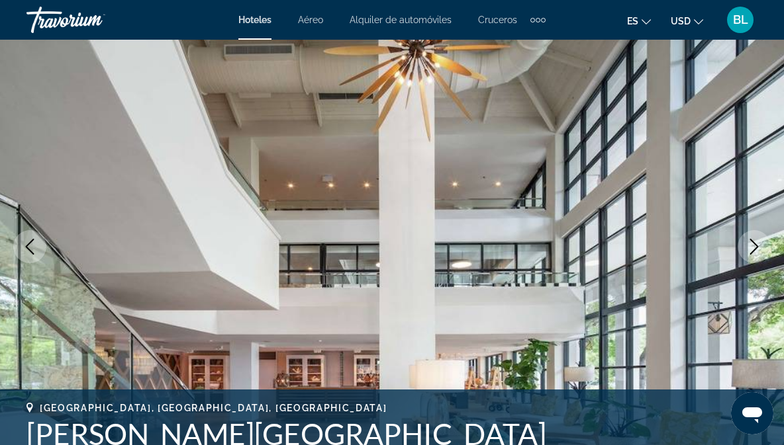
scroll to position [98, 0]
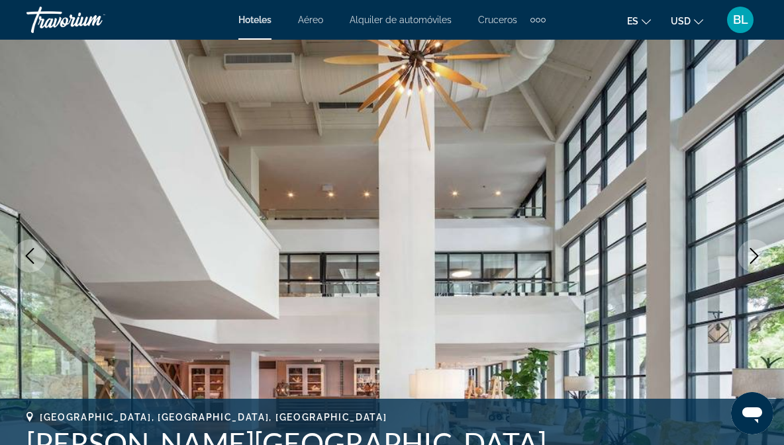
click at [751, 261] on icon "Next image" at bounding box center [754, 256] width 16 height 16
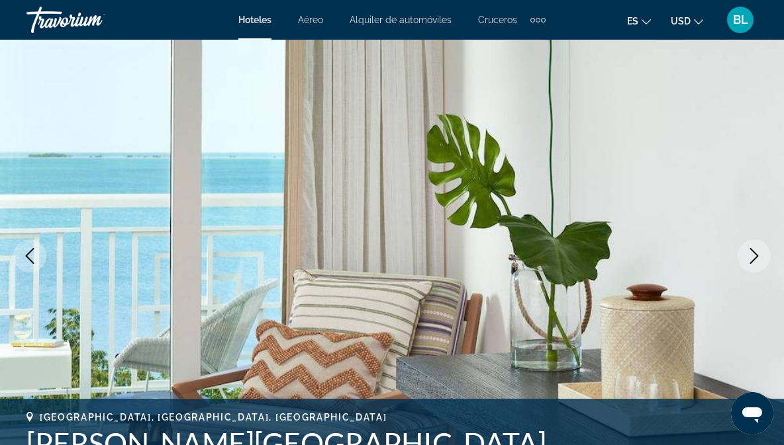
click at [739, 262] on button "Next image" at bounding box center [753, 256] width 33 height 33
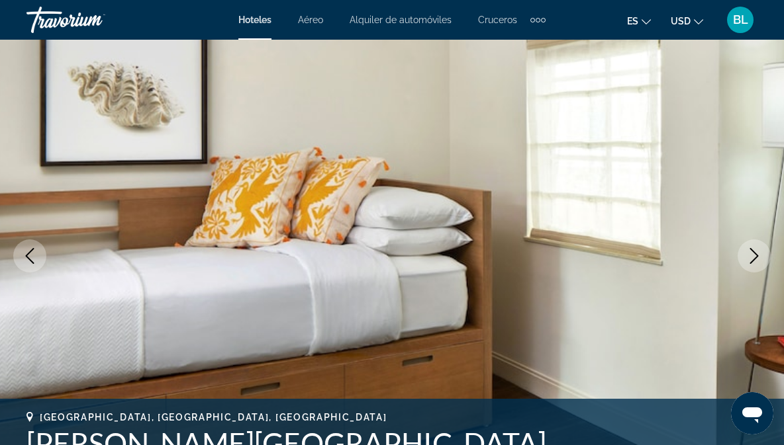
click at [739, 260] on button "Next image" at bounding box center [753, 256] width 33 height 33
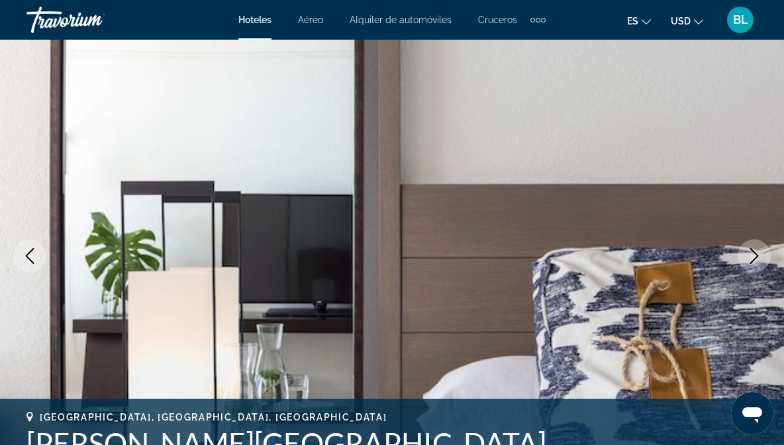
click at [736, 270] on img "Main content" at bounding box center [392, 256] width 784 height 629
click at [752, 252] on icon "Next image" at bounding box center [754, 256] width 16 height 16
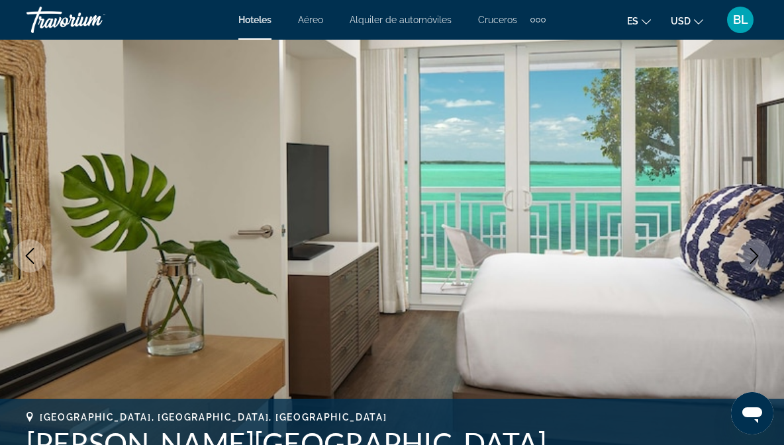
click at [742, 254] on button "Next image" at bounding box center [753, 256] width 33 height 33
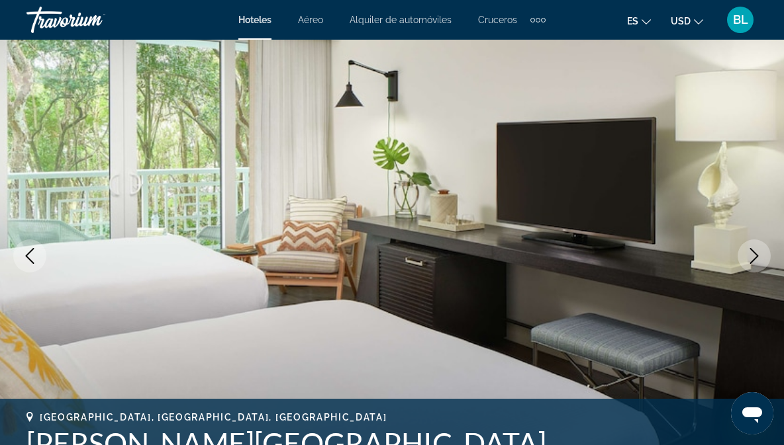
click at [739, 255] on button "Next image" at bounding box center [753, 256] width 33 height 33
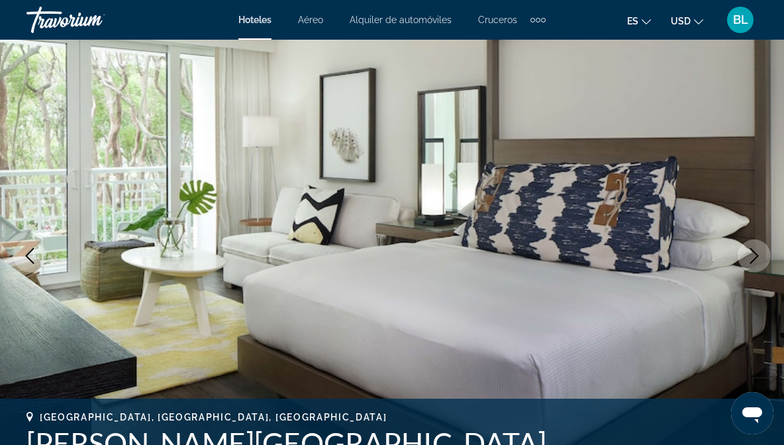
click at [735, 257] on img "Main content" at bounding box center [392, 256] width 784 height 629
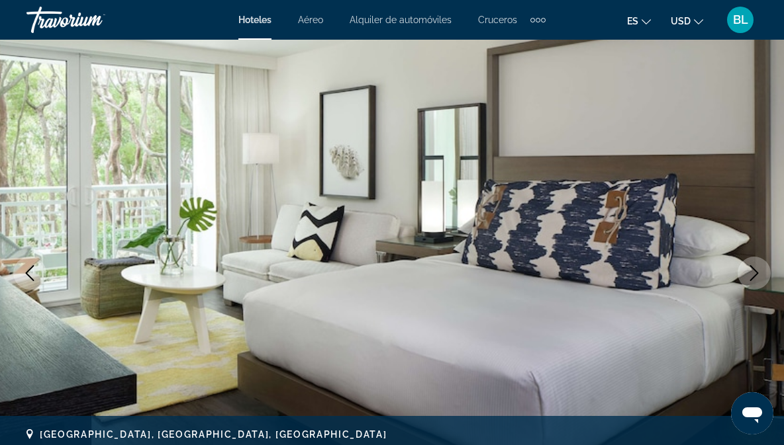
scroll to position [0, 0]
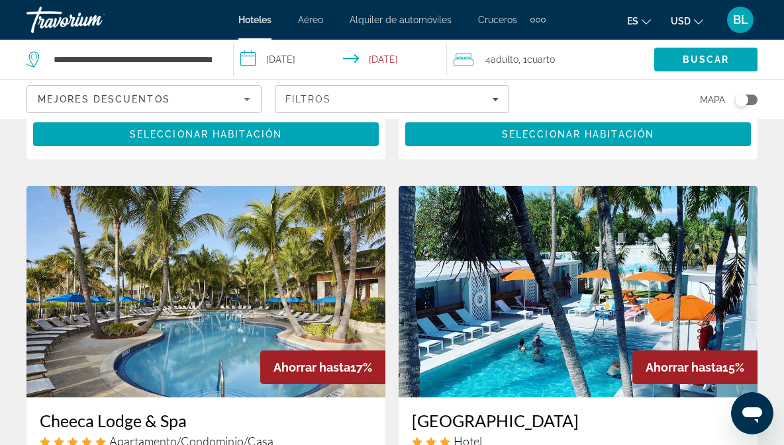
scroll to position [519, 0]
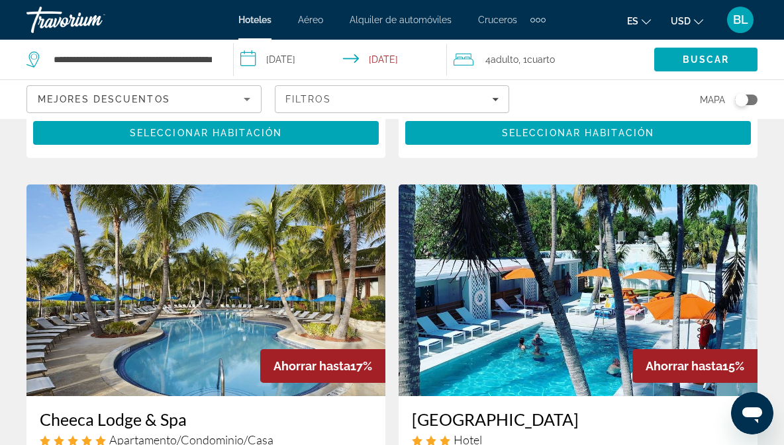
click at [456, 375] on img "Main content" at bounding box center [577, 291] width 359 height 212
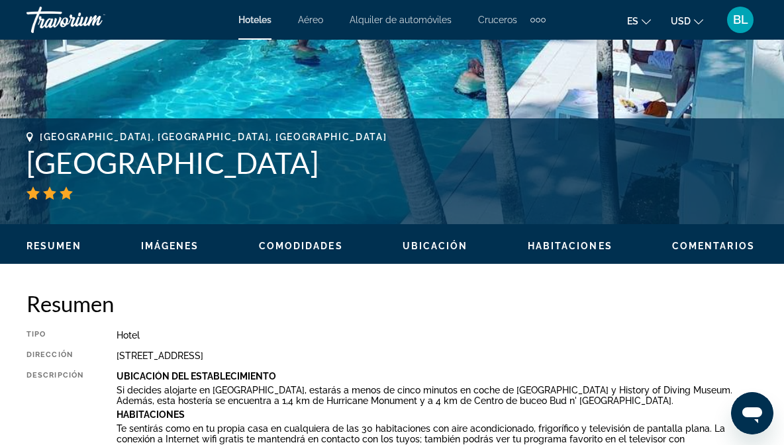
scroll to position [424, 0]
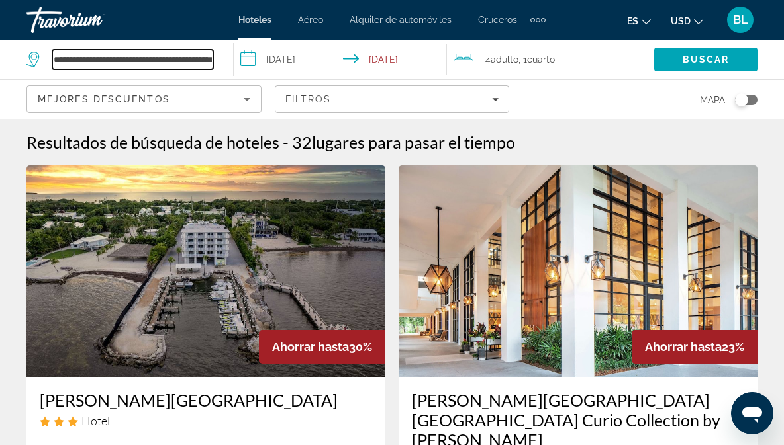
click at [128, 64] on input "**********" at bounding box center [132, 60] width 161 height 20
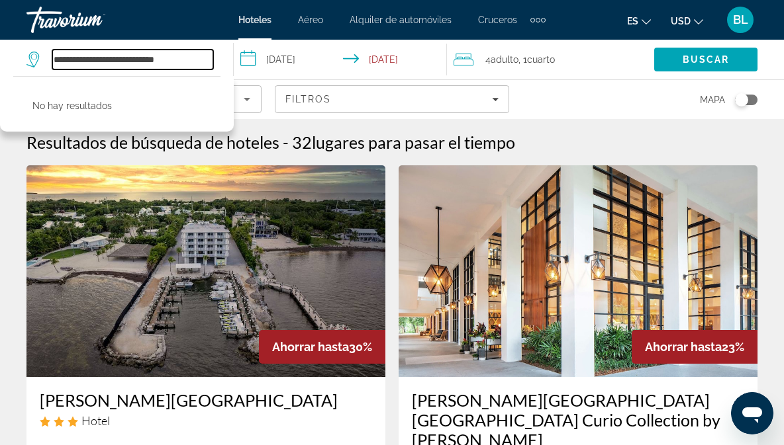
click at [193, 52] on input "**********" at bounding box center [132, 60] width 161 height 20
type input "*"
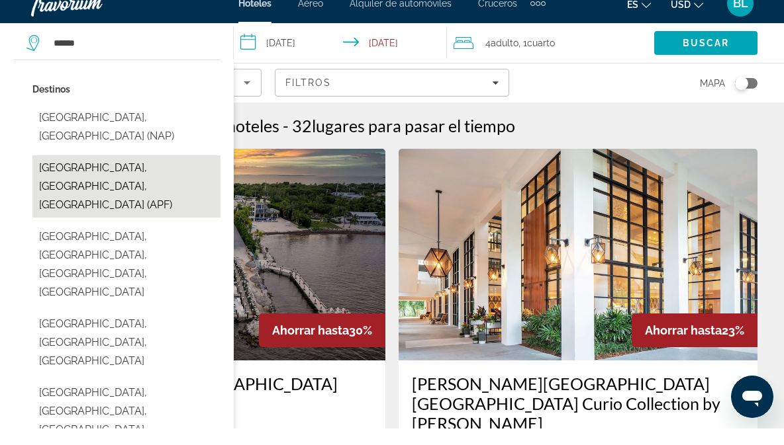
click at [167, 172] on button "[GEOGRAPHIC_DATA], [GEOGRAPHIC_DATA], [GEOGRAPHIC_DATA] (APF)" at bounding box center [126, 203] width 188 height 62
type input "**********"
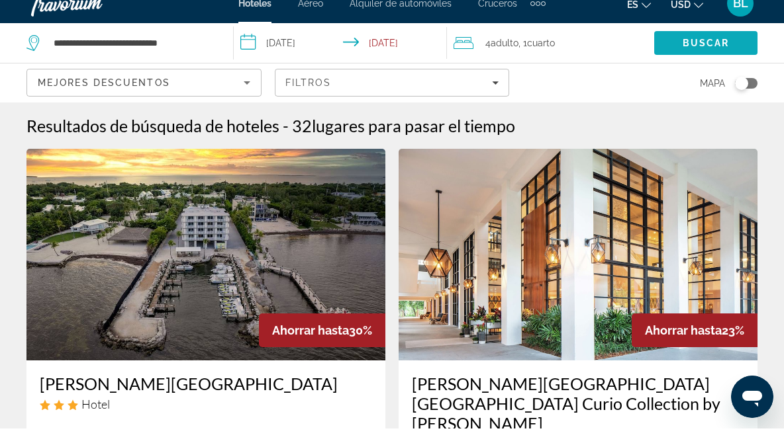
click at [731, 44] on span "Search" at bounding box center [705, 60] width 103 height 32
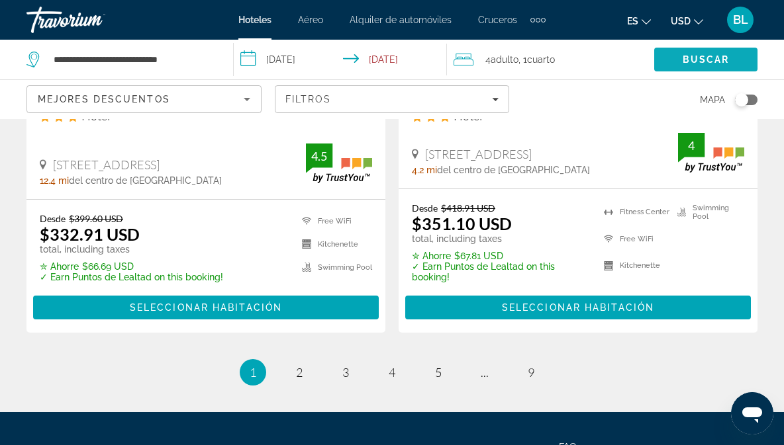
scroll to position [2843, 0]
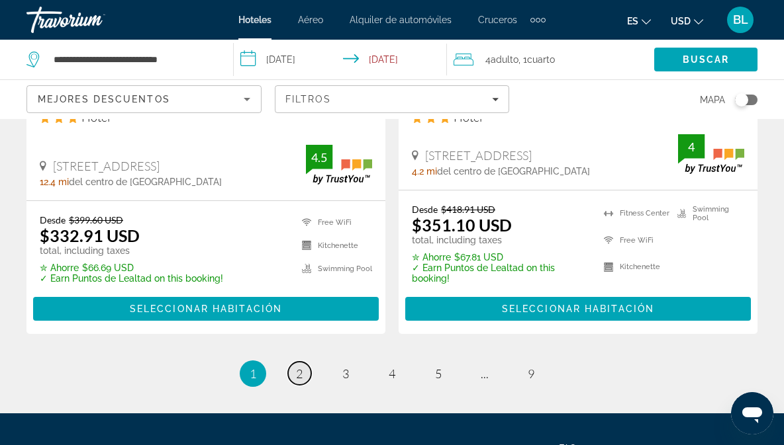
click at [297, 362] on link "page 2" at bounding box center [299, 373] width 23 height 23
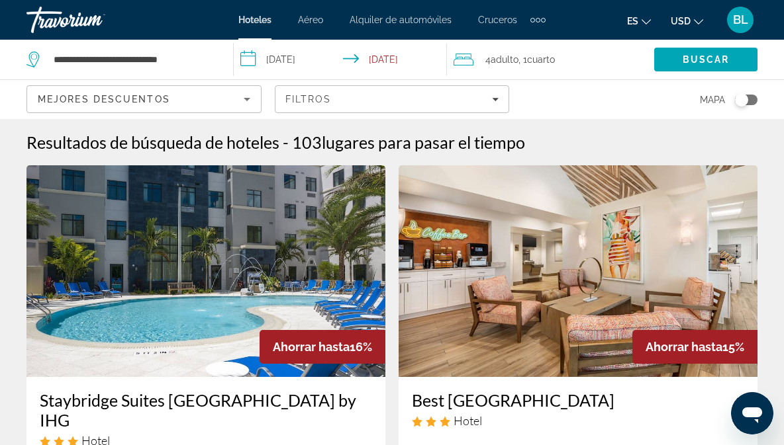
click at [299, 313] on img "Main content" at bounding box center [205, 271] width 359 height 212
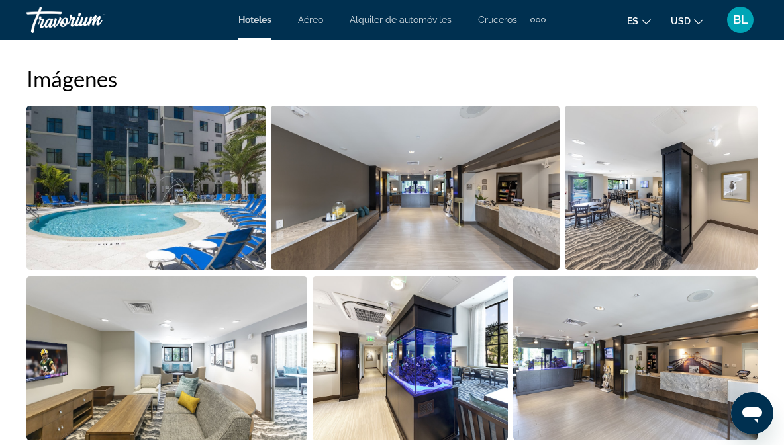
scroll to position [891, 0]
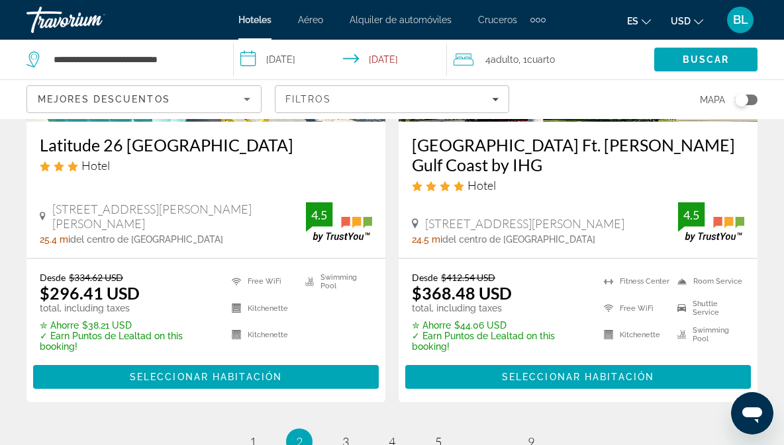
scroll to position [2896, 0]
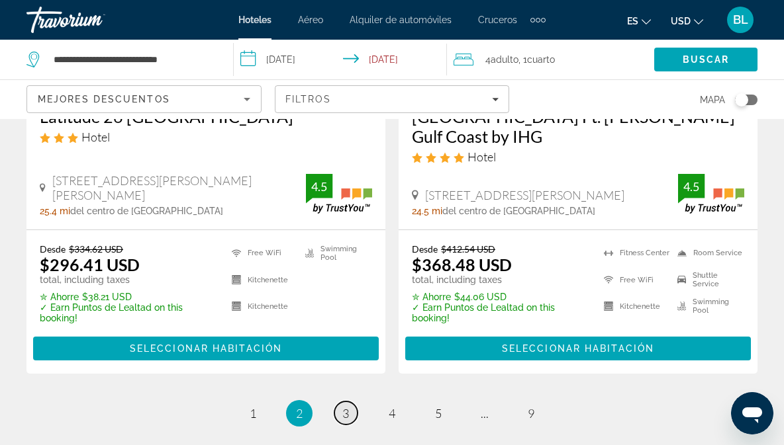
click at [342, 402] on link "page 3" at bounding box center [345, 413] width 23 height 23
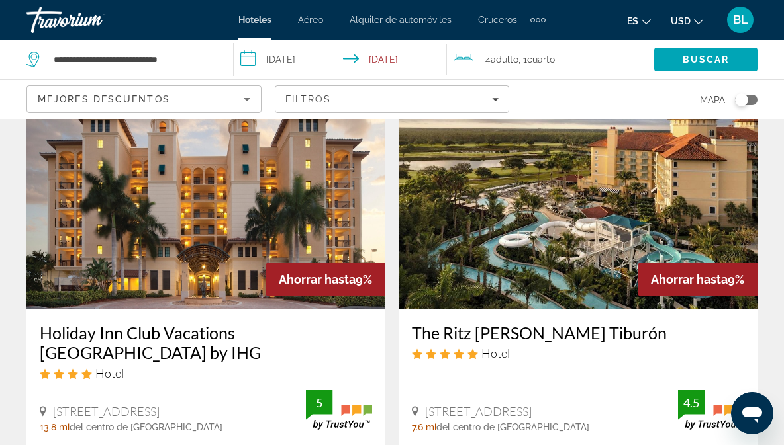
scroll to position [573, 0]
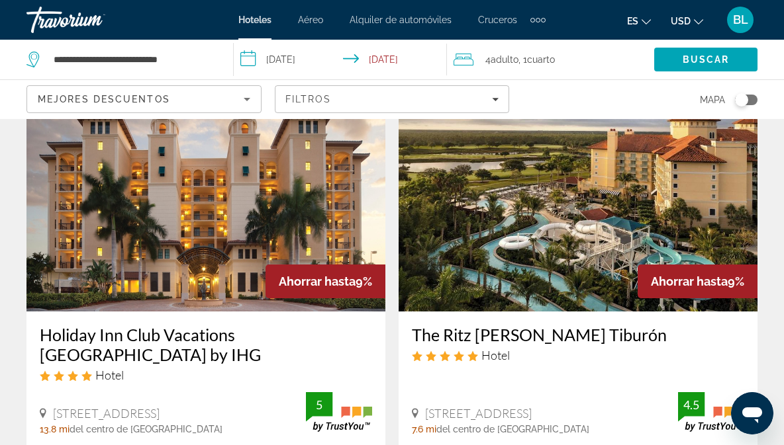
click at [556, 273] on img "Main content" at bounding box center [577, 206] width 359 height 212
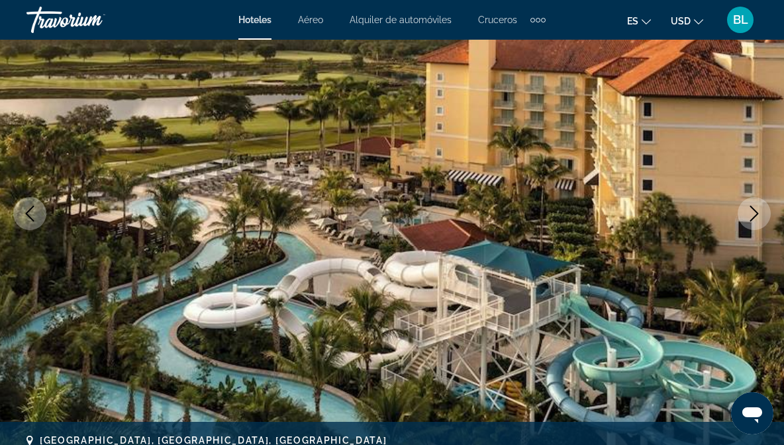
scroll to position [140, 0]
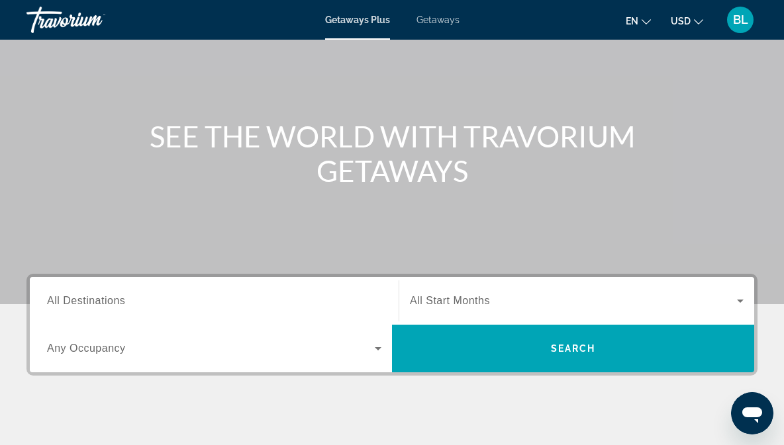
scroll to position [95, 0]
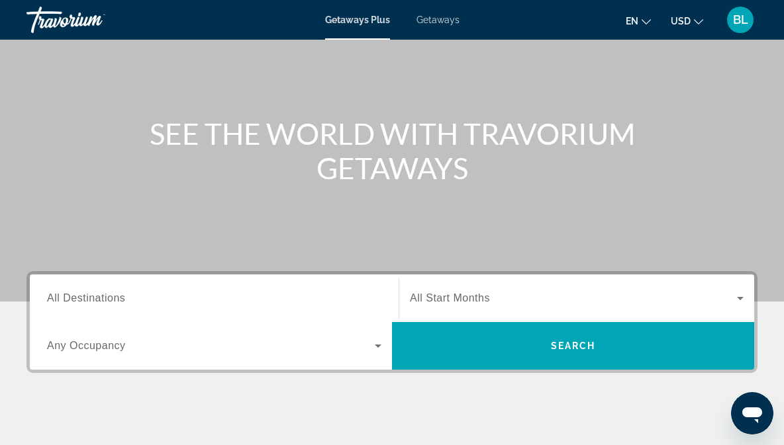
click at [109, 299] on span "All Destinations" at bounding box center [86, 298] width 78 height 11
click at [109, 299] on input "Destination All Destinations" at bounding box center [214, 299] width 334 height 16
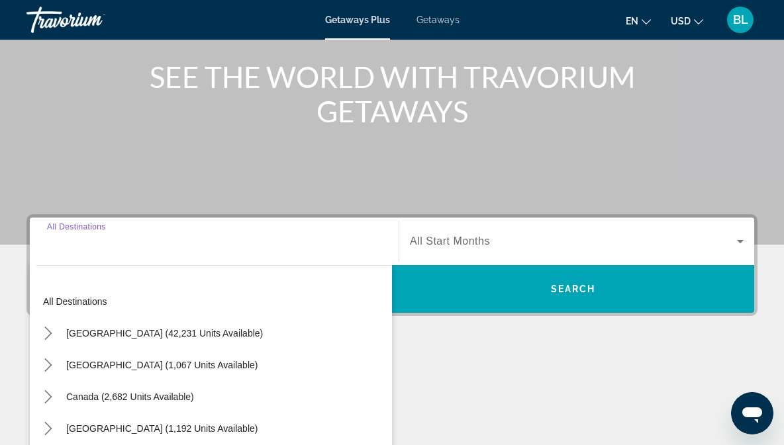
scroll to position [249, 0]
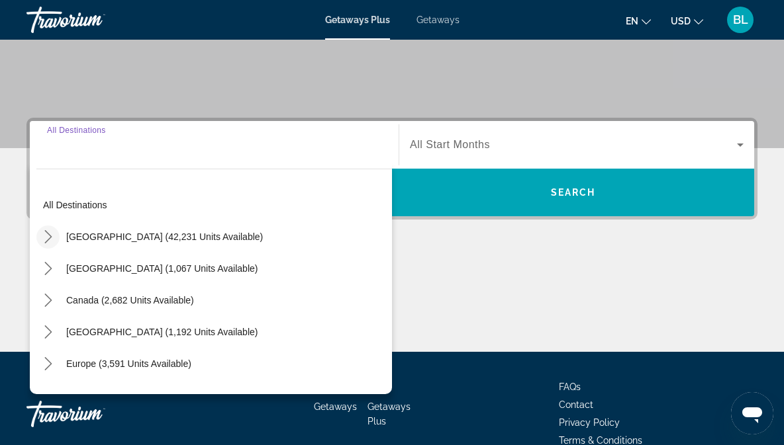
click at [44, 236] on icon "Toggle United States (42,231 units available) submenu" at bounding box center [48, 236] width 13 height 13
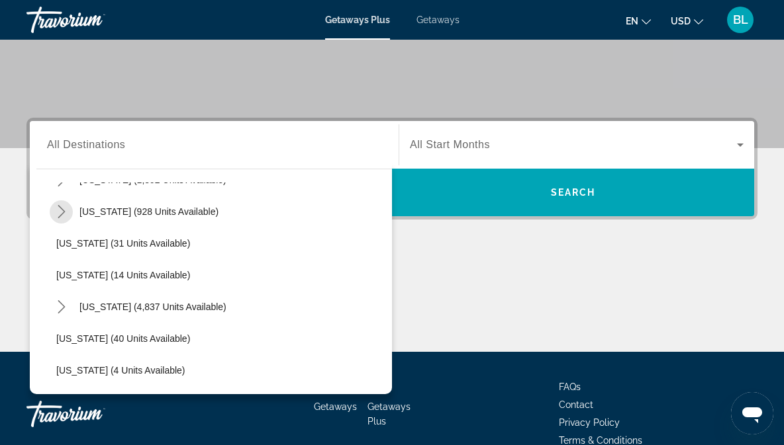
scroll to position [154, 0]
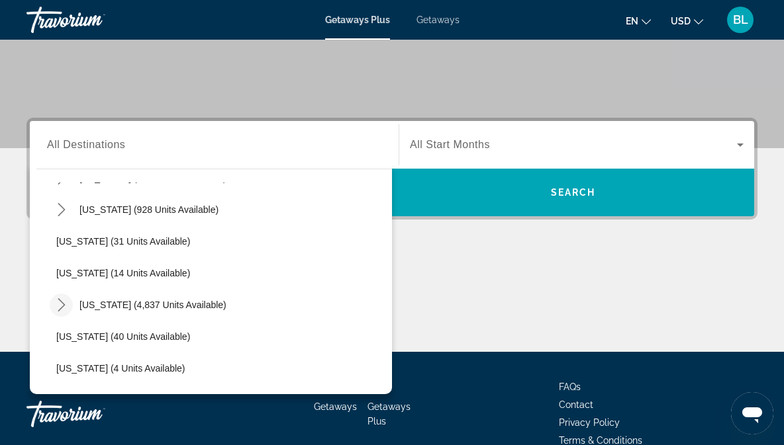
click at [59, 307] on icon "Toggle Florida (4,837 units available) submenu" at bounding box center [61, 305] width 13 height 13
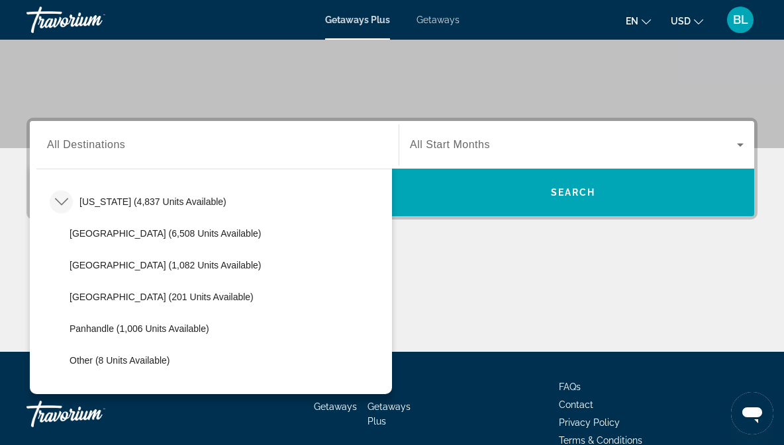
scroll to position [255, 0]
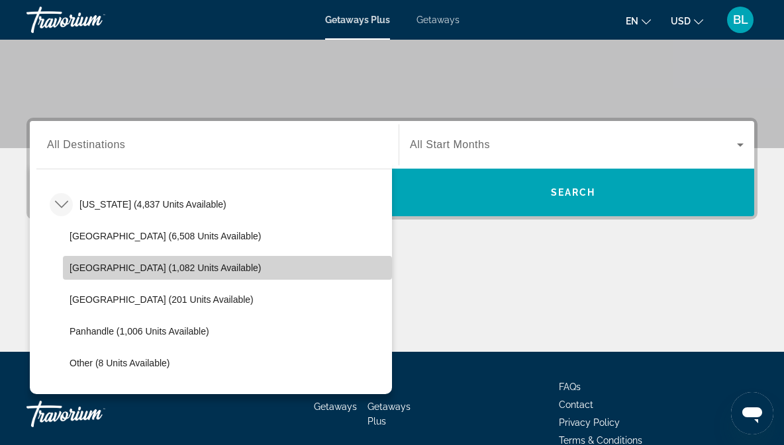
click at [95, 271] on span "East Coast (1,082 units available)" at bounding box center [164, 268] width 191 height 11
type input "**********"
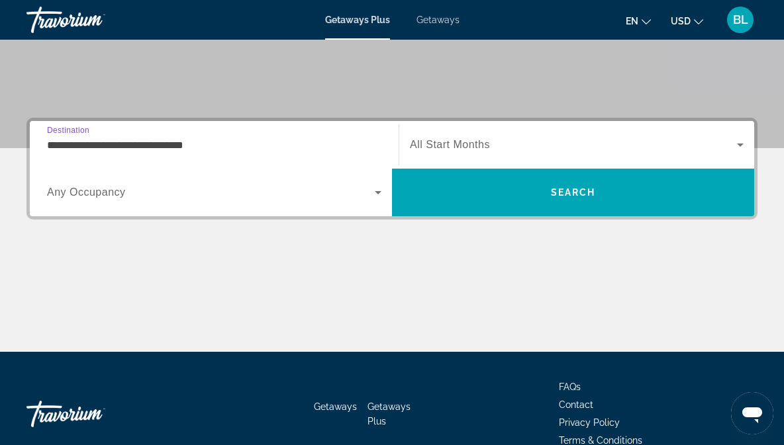
click at [522, 152] on span "Search widget" at bounding box center [573, 145] width 327 height 16
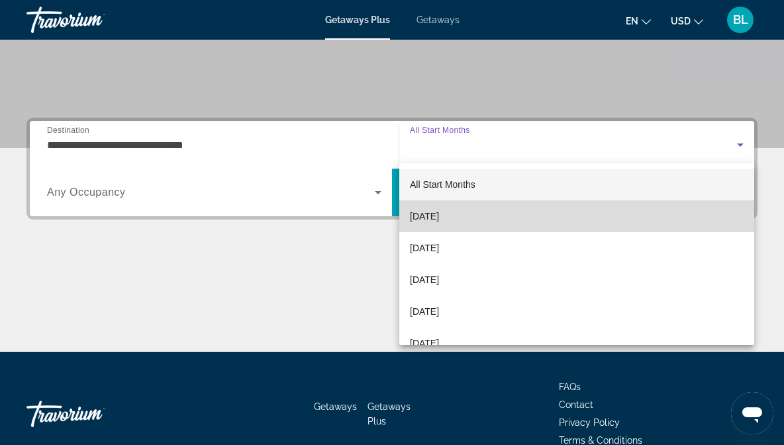
click at [471, 218] on mat-option "October 2025" at bounding box center [576, 217] width 355 height 32
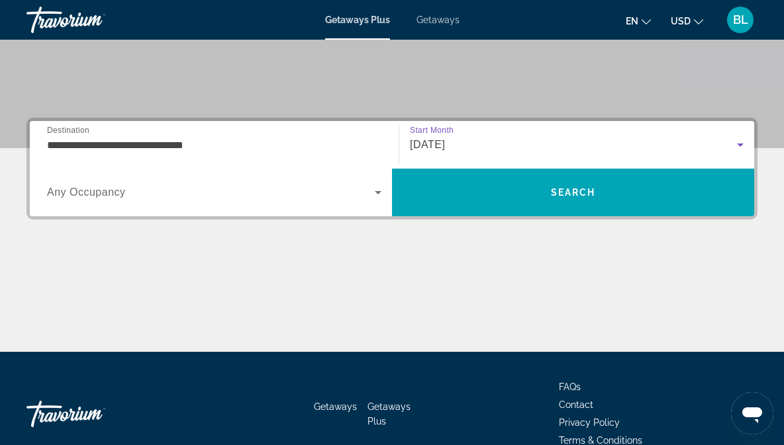
click at [80, 196] on span "Any Occupancy" at bounding box center [86, 192] width 79 height 11
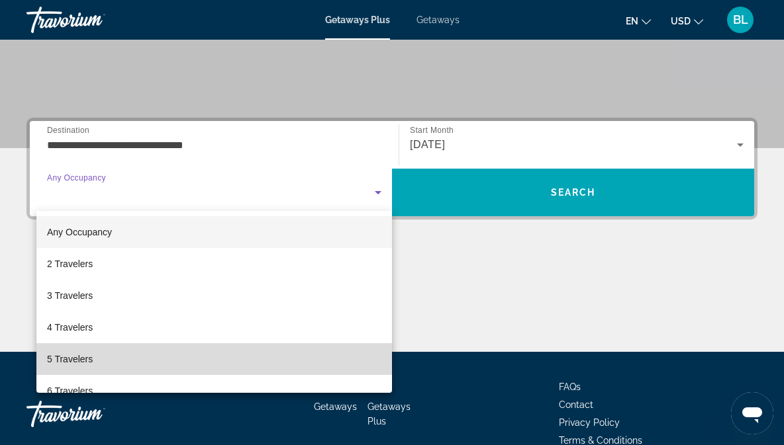
click at [66, 351] on mat-option "5 Travelers" at bounding box center [213, 360] width 355 height 32
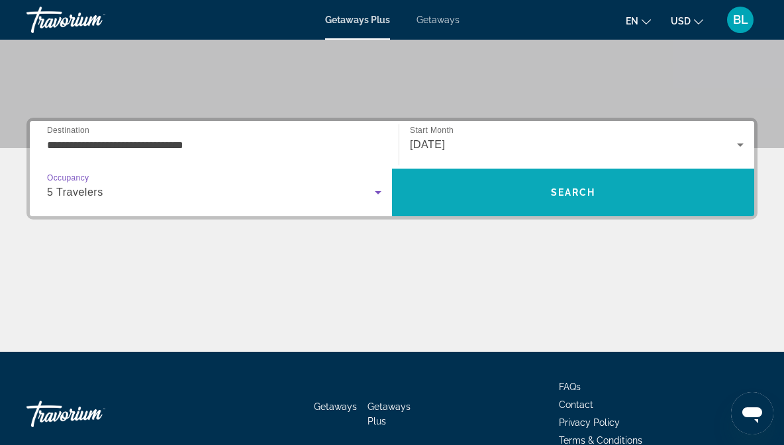
click at [475, 188] on span "Search" at bounding box center [573, 193] width 362 height 32
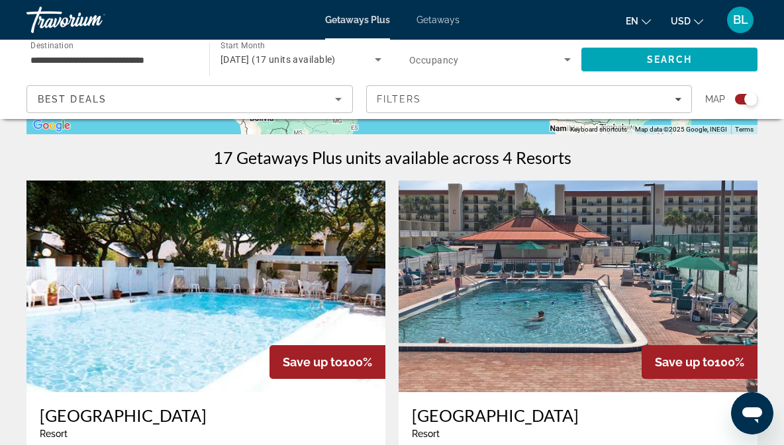
scroll to position [379, 0]
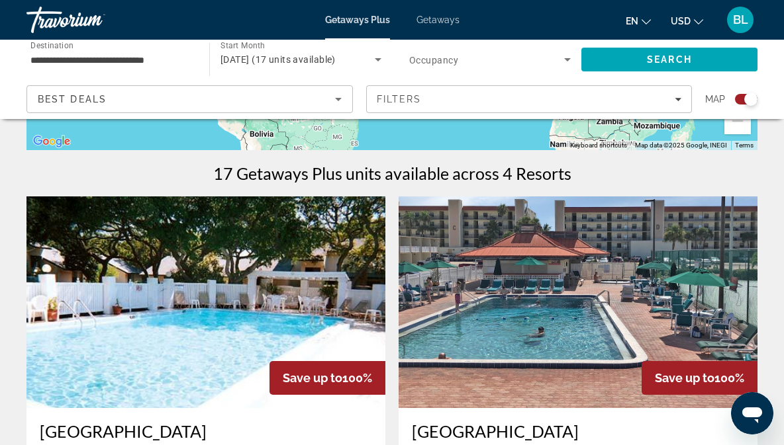
click at [80, 55] on input "**********" at bounding box center [111, 60] width 162 height 16
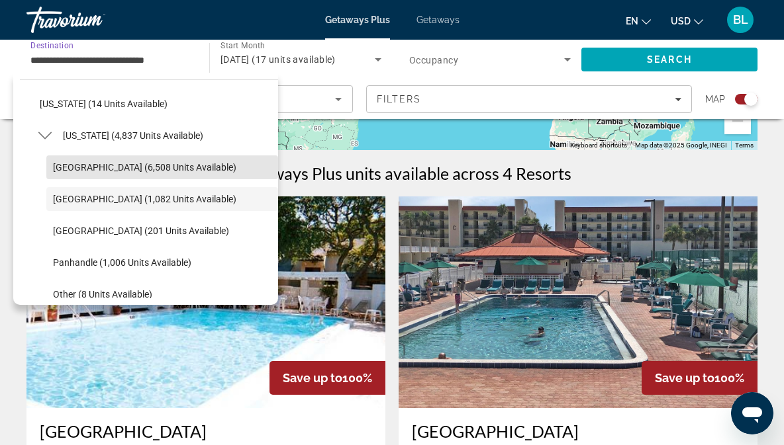
scroll to position [233, 0]
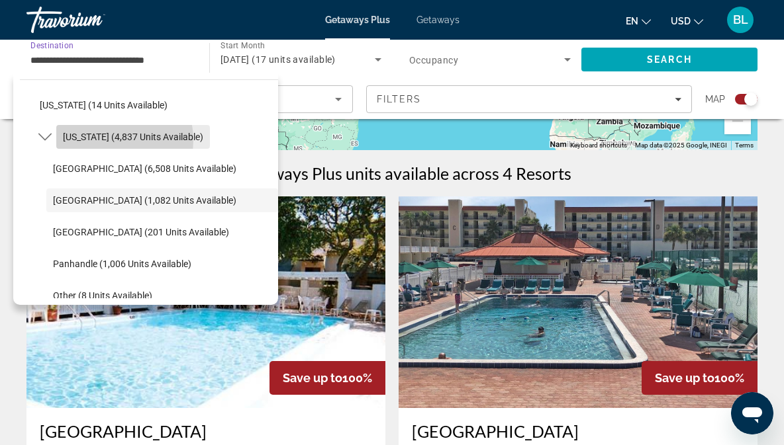
click at [100, 140] on span "Florida (4,837 units available)" at bounding box center [133, 137] width 140 height 11
type input "**********"
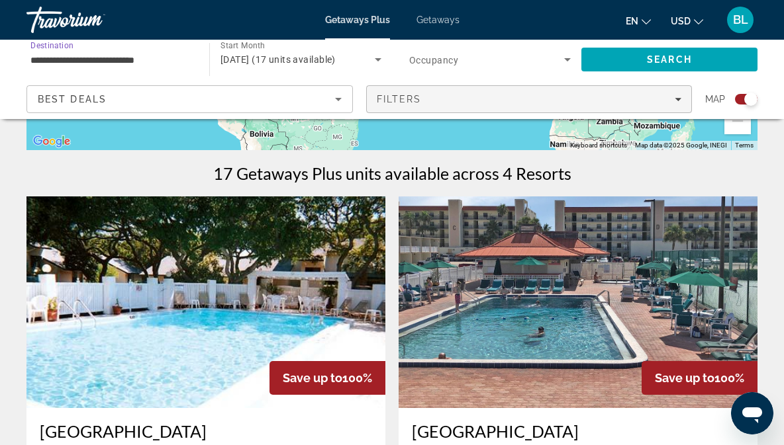
click at [424, 103] on div "Filters" at bounding box center [529, 99] width 305 height 11
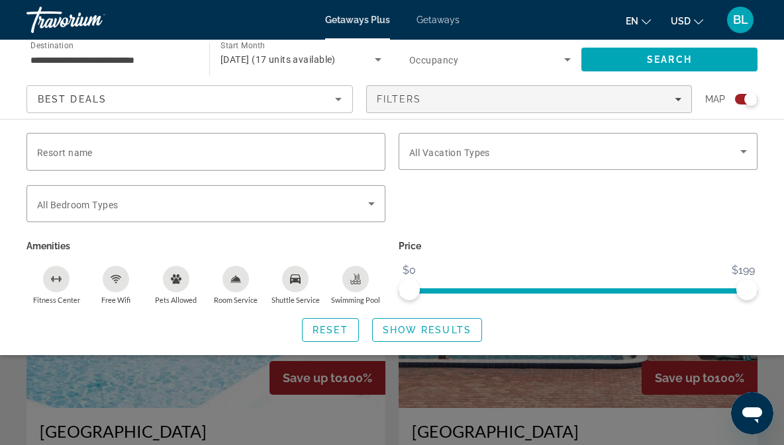
click at [438, 25] on span "Getaways" at bounding box center [437, 20] width 43 height 11
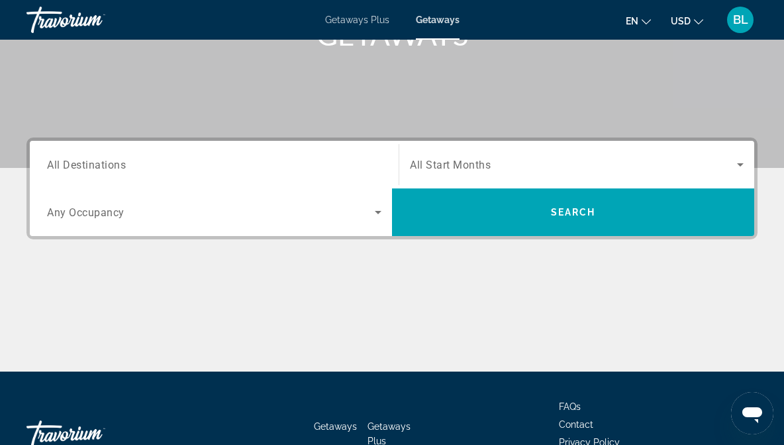
click at [83, 171] on div "Destination All Destinations" at bounding box center [214, 165] width 334 height 38
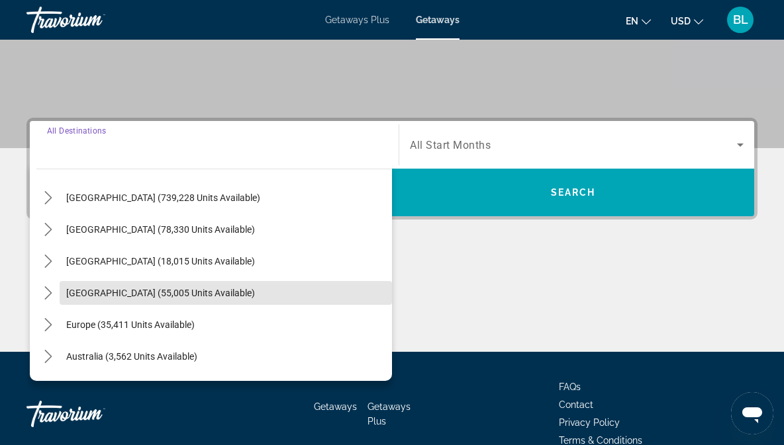
scroll to position [32, 0]
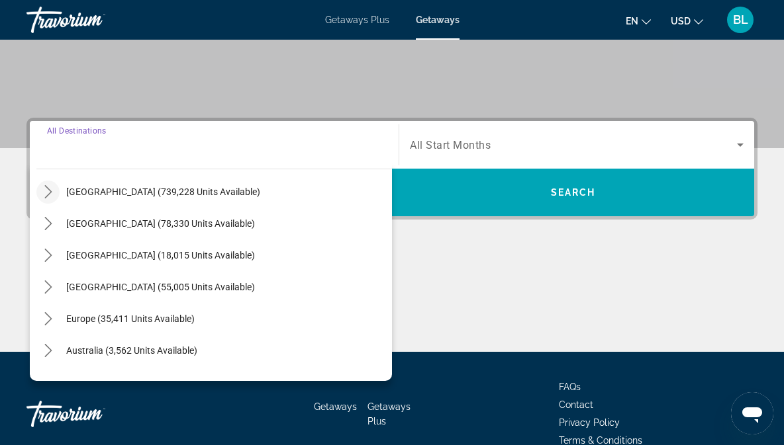
click at [48, 197] on icon "Toggle United States (739,228 units available) submenu" at bounding box center [47, 191] width 7 height 13
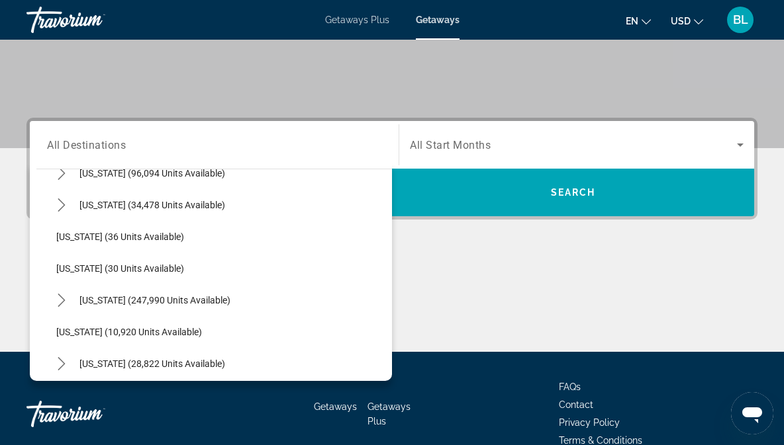
scroll to position [152, 0]
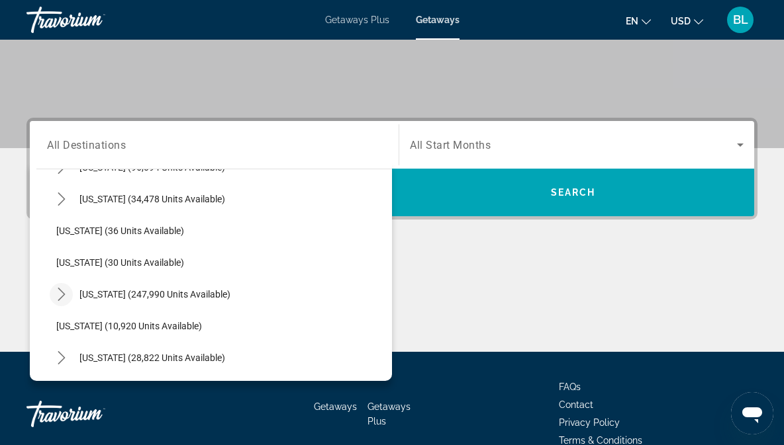
click at [60, 292] on icon "Toggle Florida (247,990 units available) submenu" at bounding box center [61, 294] width 13 height 13
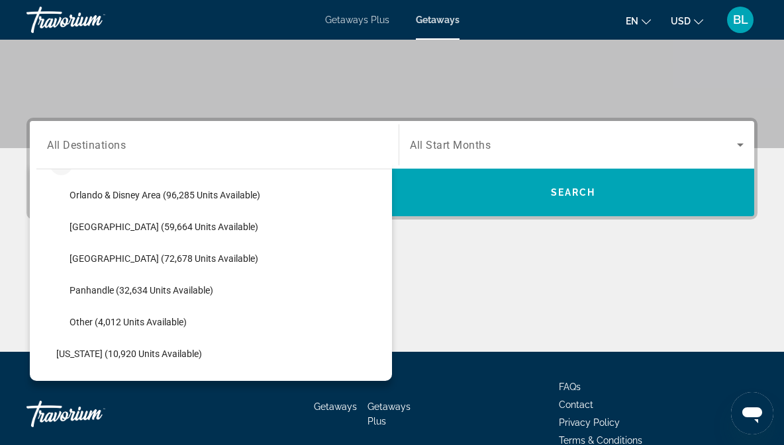
scroll to position [283, 0]
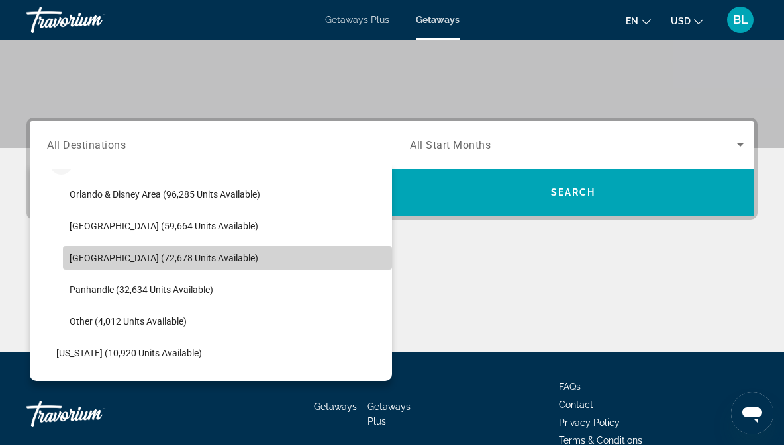
click at [71, 267] on span "Select destination: West Coast (72,678 units available)" at bounding box center [227, 258] width 329 height 32
type input "**********"
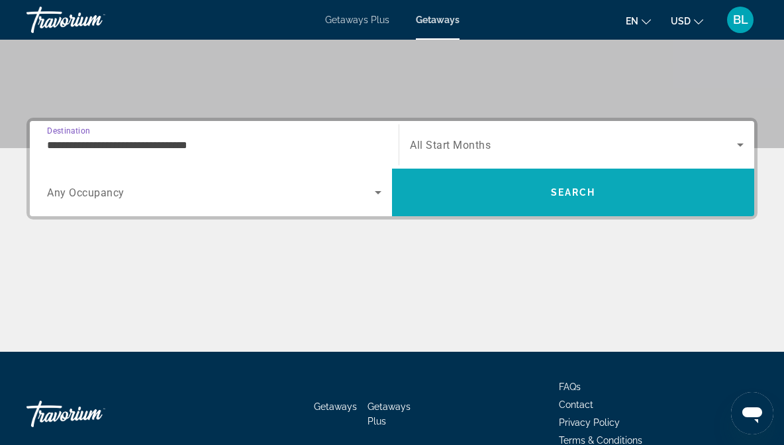
click at [449, 195] on span "Search" at bounding box center [573, 193] width 362 height 32
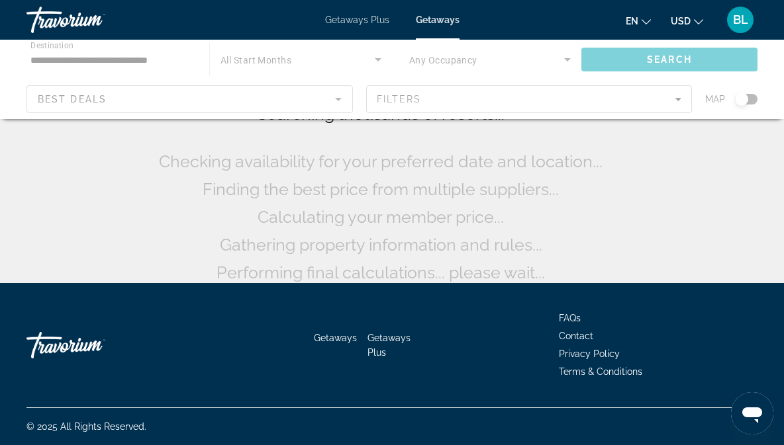
scroll to position [26, 0]
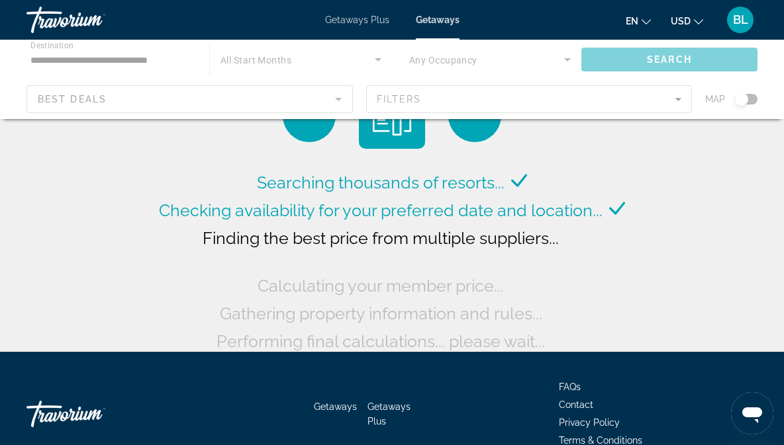
click at [408, 106] on div "Main content" at bounding box center [392, 79] width 784 height 79
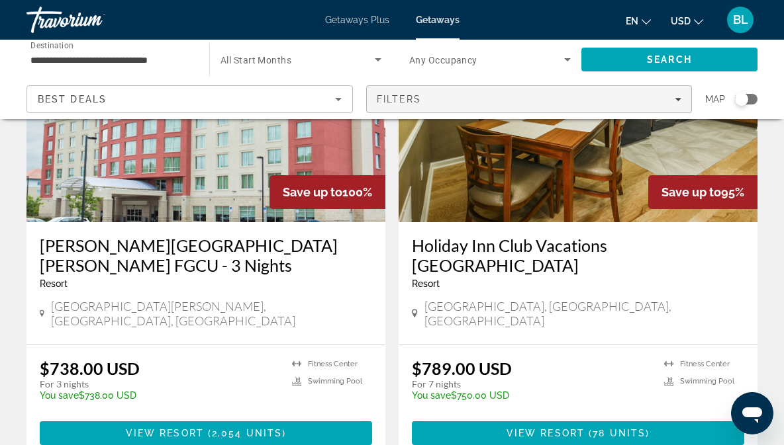
scroll to position [153, 0]
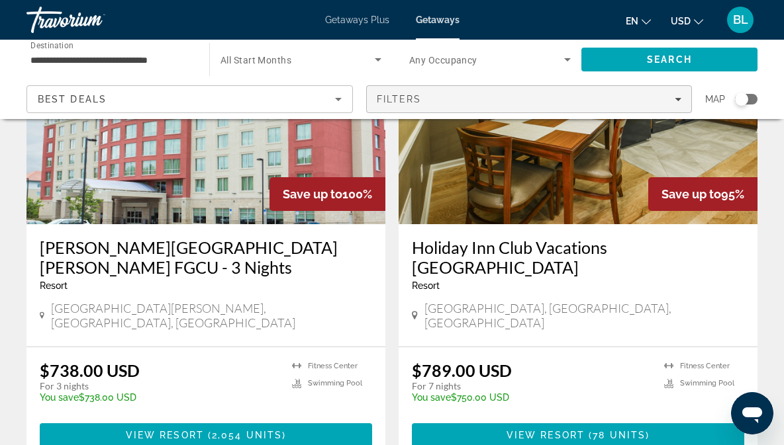
click at [435, 101] on div "Filters" at bounding box center [529, 99] width 305 height 11
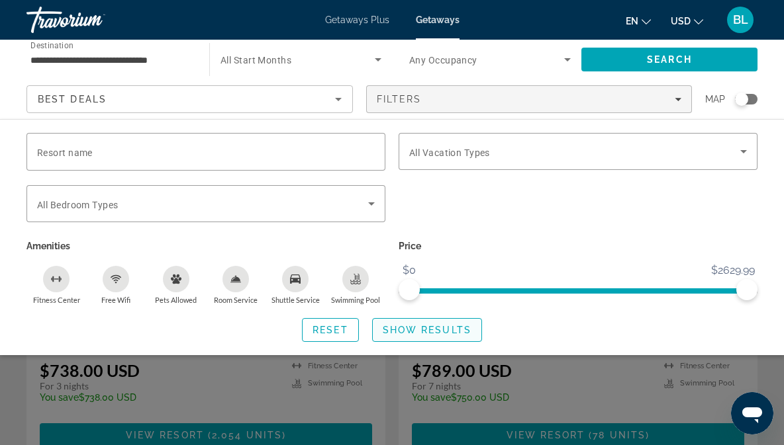
click at [404, 325] on span "Show Results" at bounding box center [427, 330] width 89 height 11
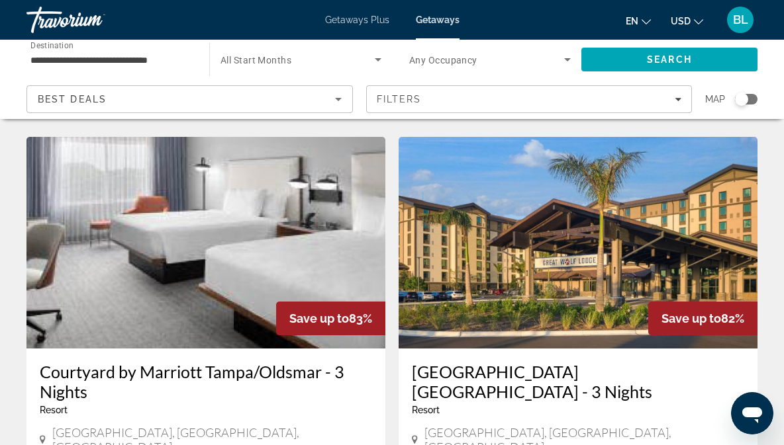
scroll to position [2362, 0]
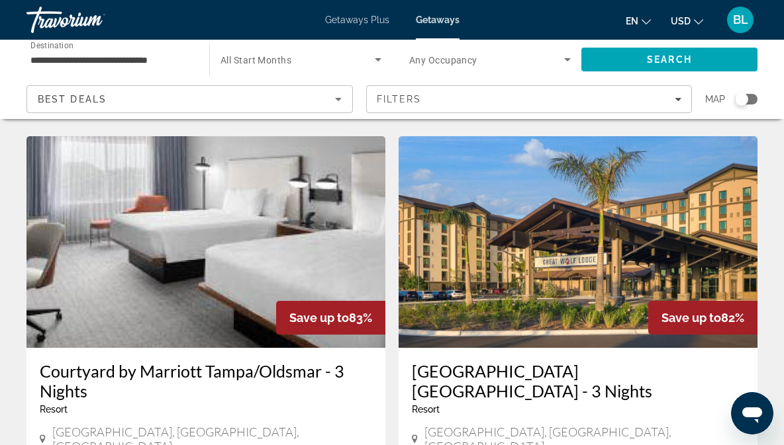
click at [487, 228] on img "Main content" at bounding box center [577, 242] width 359 height 212
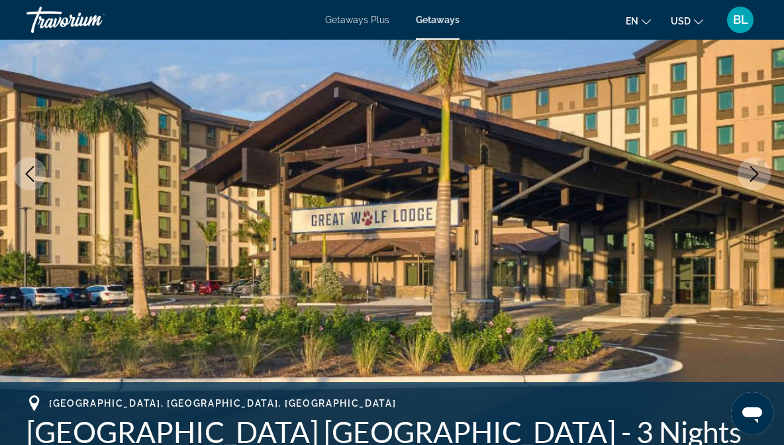
scroll to position [183, 0]
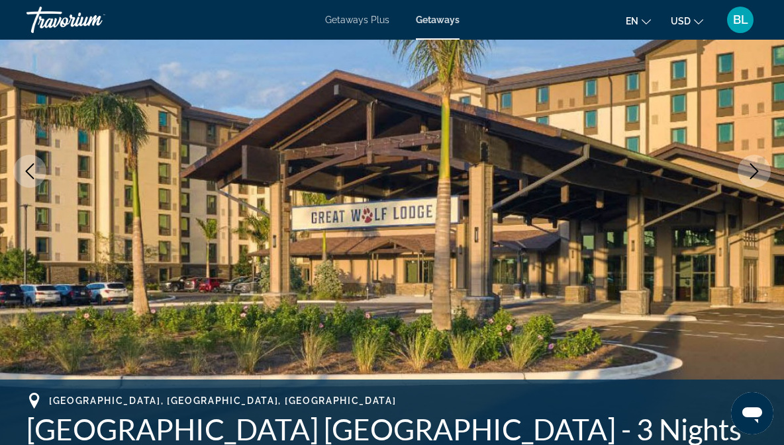
click at [755, 166] on icon "Next image" at bounding box center [754, 171] width 16 height 16
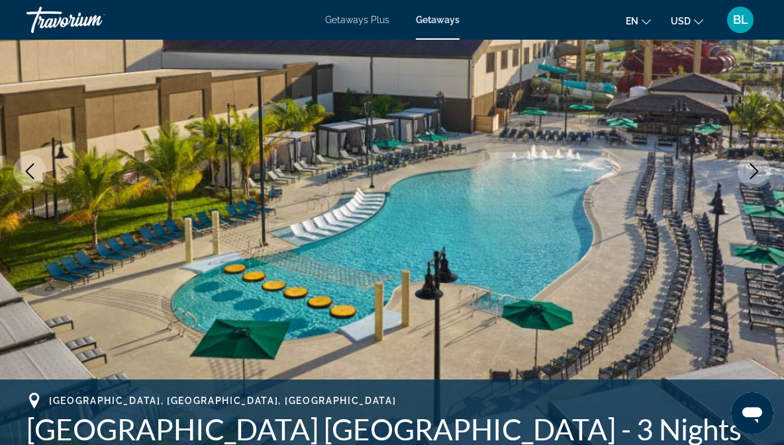
click at [751, 167] on icon "Next image" at bounding box center [754, 171] width 16 height 16
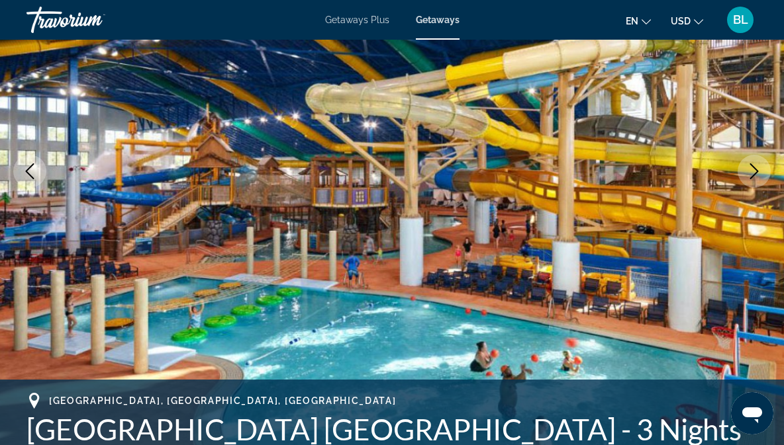
click at [748, 171] on icon "Next image" at bounding box center [754, 171] width 16 height 16
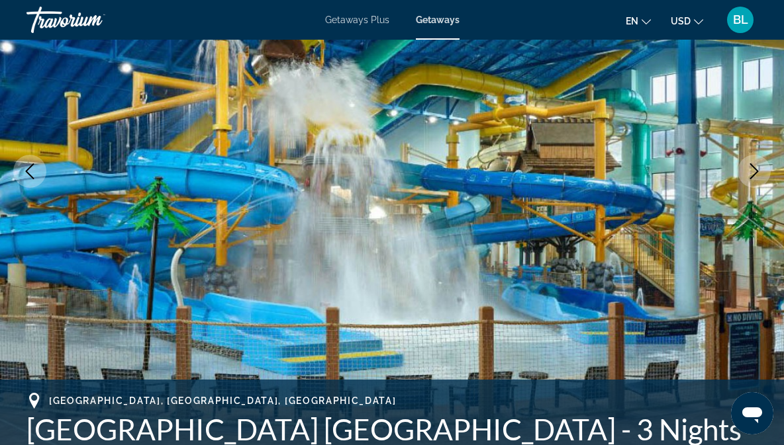
click at [748, 171] on icon "Next image" at bounding box center [754, 171] width 16 height 16
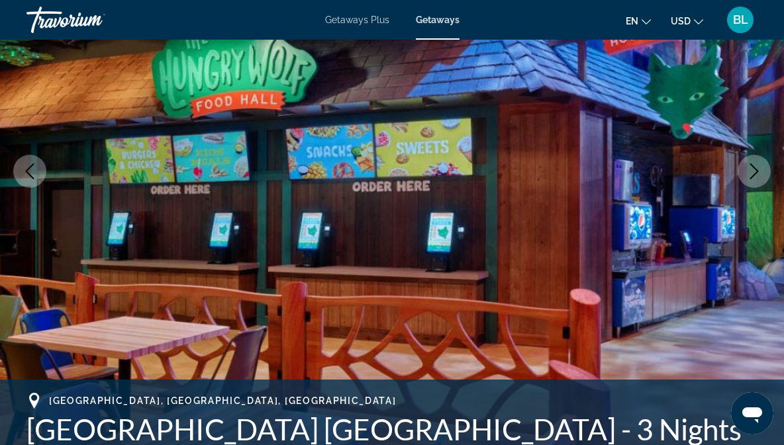
click at [745, 173] on button "Next image" at bounding box center [753, 171] width 33 height 33
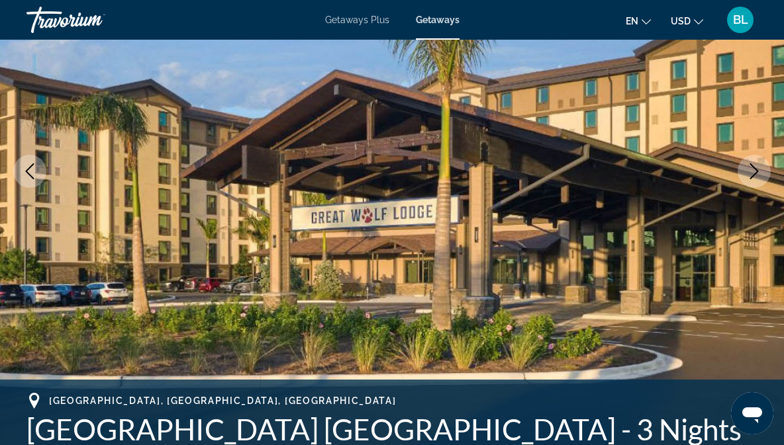
click at [748, 171] on icon "Next image" at bounding box center [754, 171] width 16 height 16
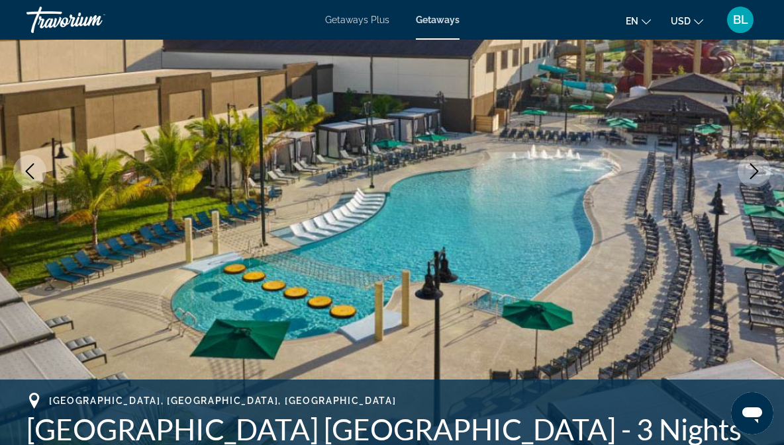
click at [747, 172] on icon "Next image" at bounding box center [754, 171] width 16 height 16
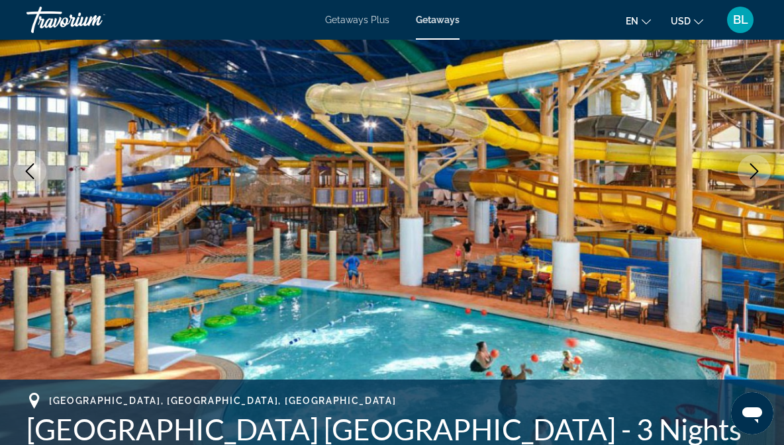
click at [748, 170] on icon "Next image" at bounding box center [754, 171] width 16 height 16
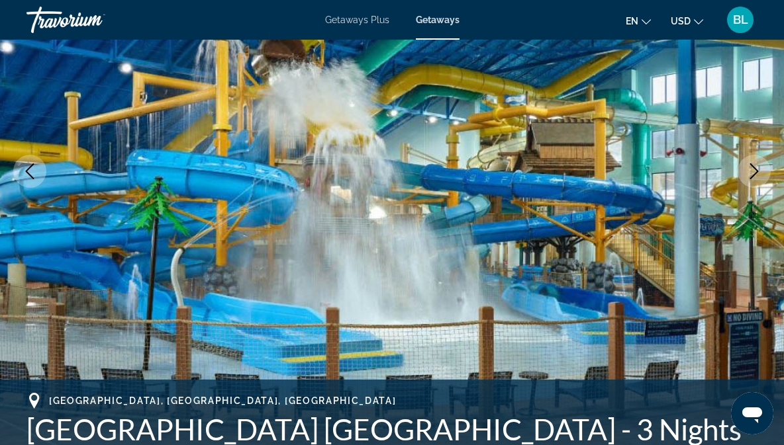
click at [747, 170] on icon "Next image" at bounding box center [754, 171] width 16 height 16
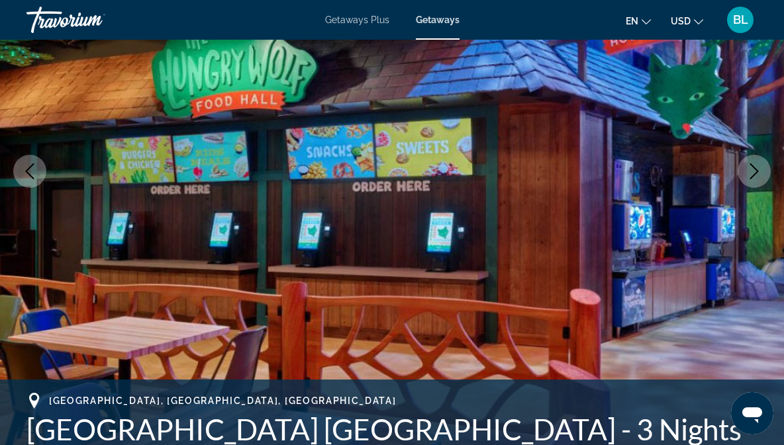
click at [747, 171] on icon "Next image" at bounding box center [754, 171] width 16 height 16
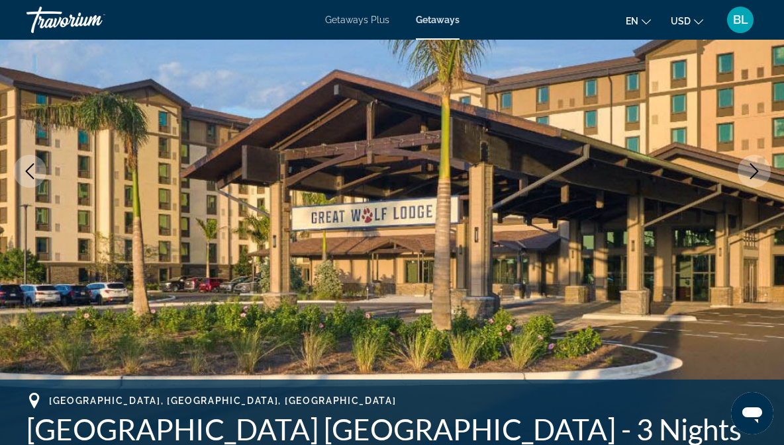
click at [745, 174] on button "Next image" at bounding box center [753, 171] width 33 height 33
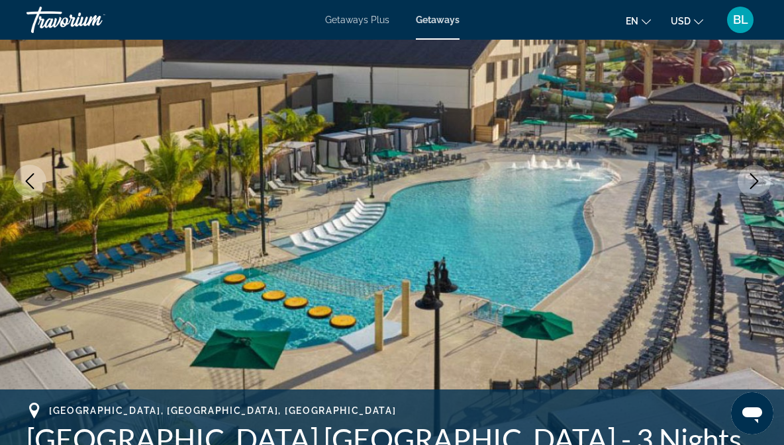
scroll to position [0, 0]
